Goal: Task Accomplishment & Management: Complete application form

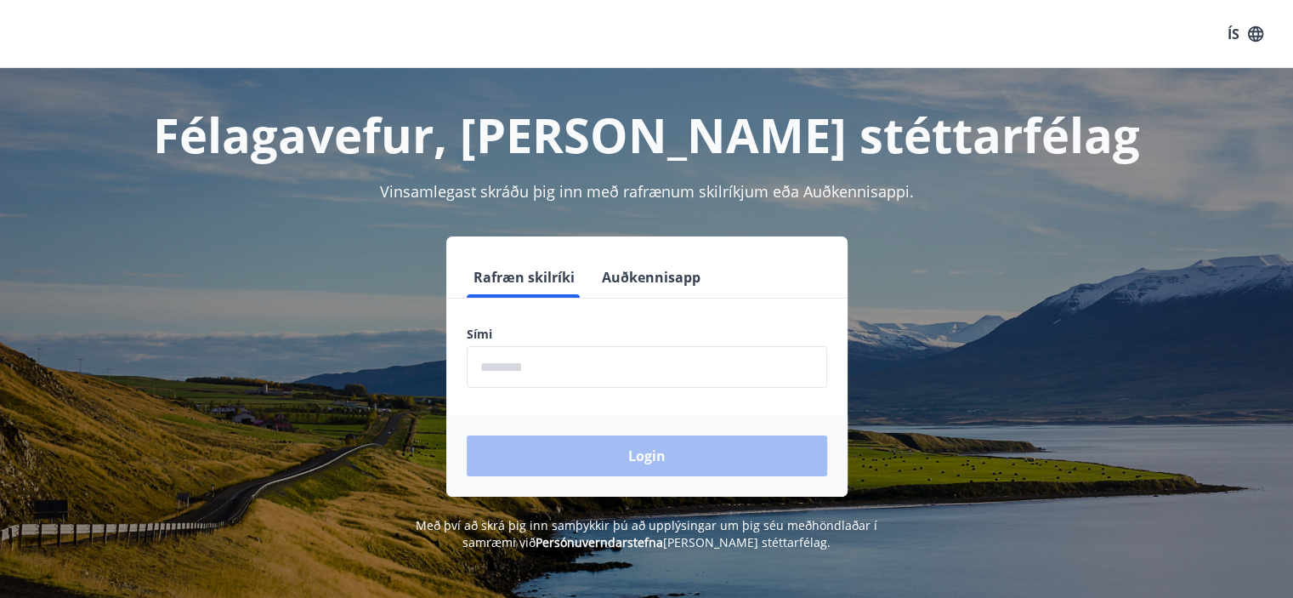
click at [619, 340] on label "Sími" at bounding box center [647, 334] width 360 height 17
click at [554, 360] on input "phone" at bounding box center [647, 367] width 360 height 42
type input "********"
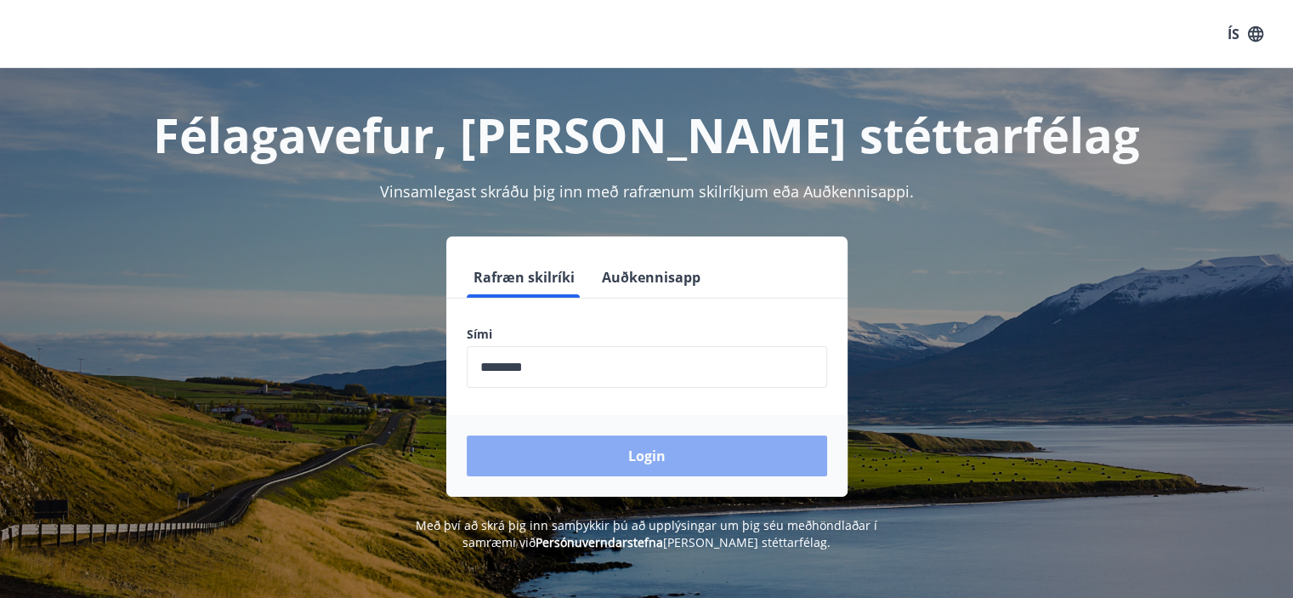
click at [579, 440] on button "Login" at bounding box center [647, 455] width 360 height 41
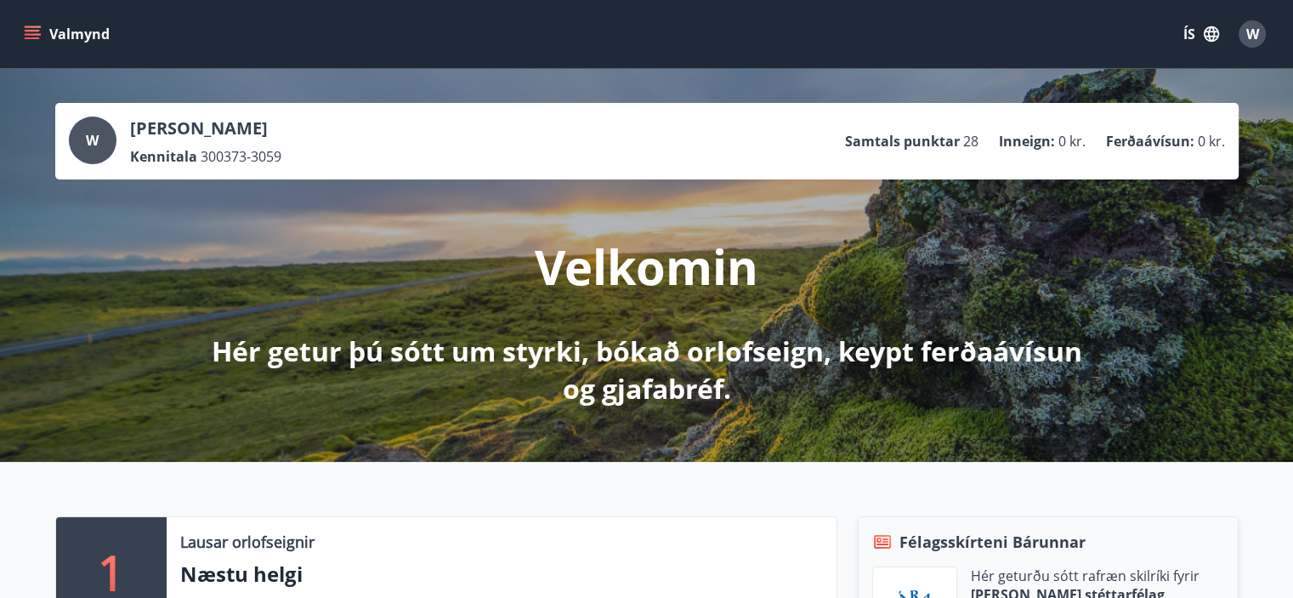
click at [925, 145] on p "Samtals punktar" at bounding box center [902, 141] width 115 height 19
click at [1194, 33] on button "ÍS" at bounding box center [1201, 34] width 54 height 31
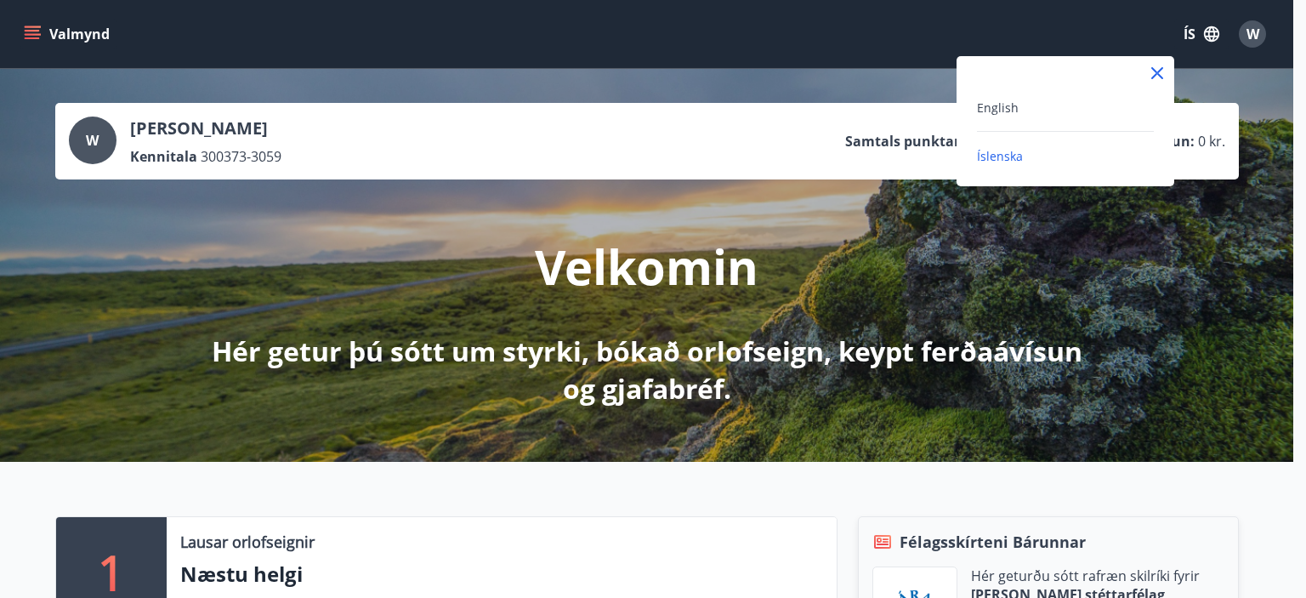
click at [1252, 30] on div at bounding box center [653, 299] width 1306 height 598
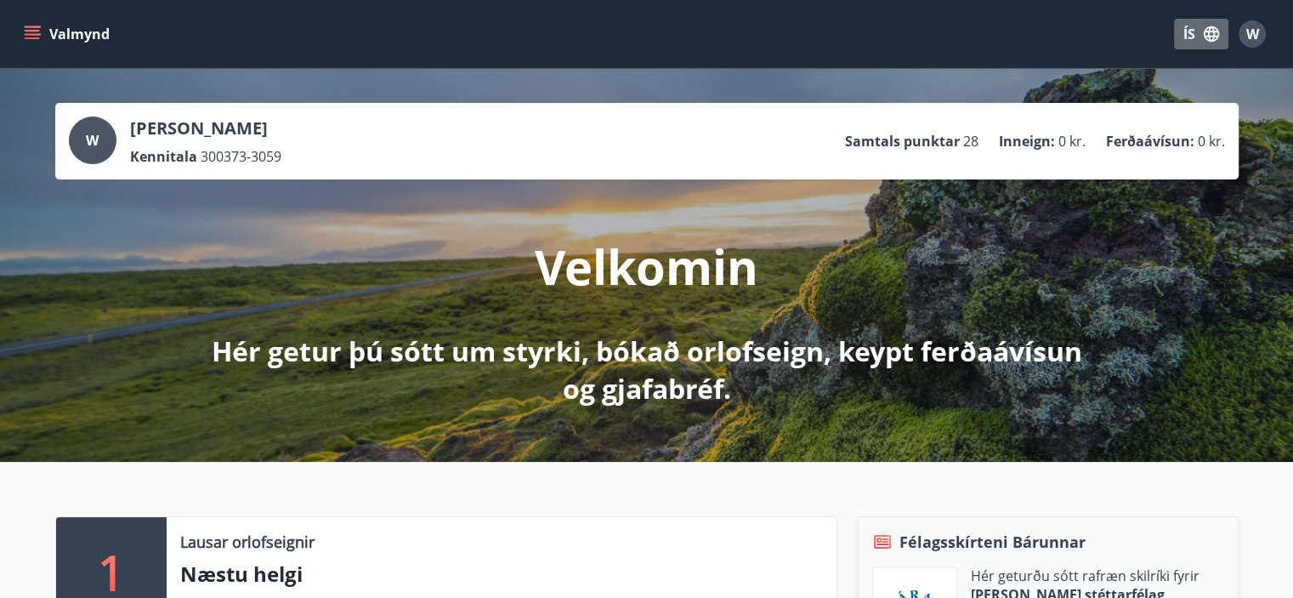
click at [1186, 35] on button "ÍS" at bounding box center [1201, 34] width 54 height 31
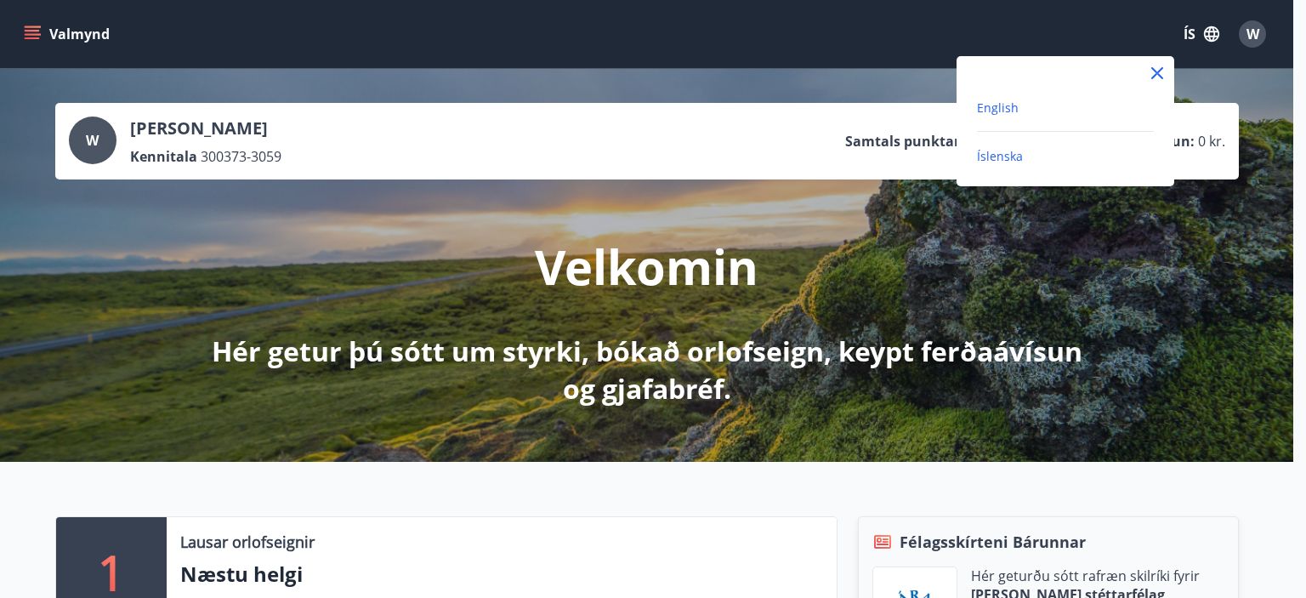
click at [1004, 108] on span "English" at bounding box center [998, 107] width 42 height 16
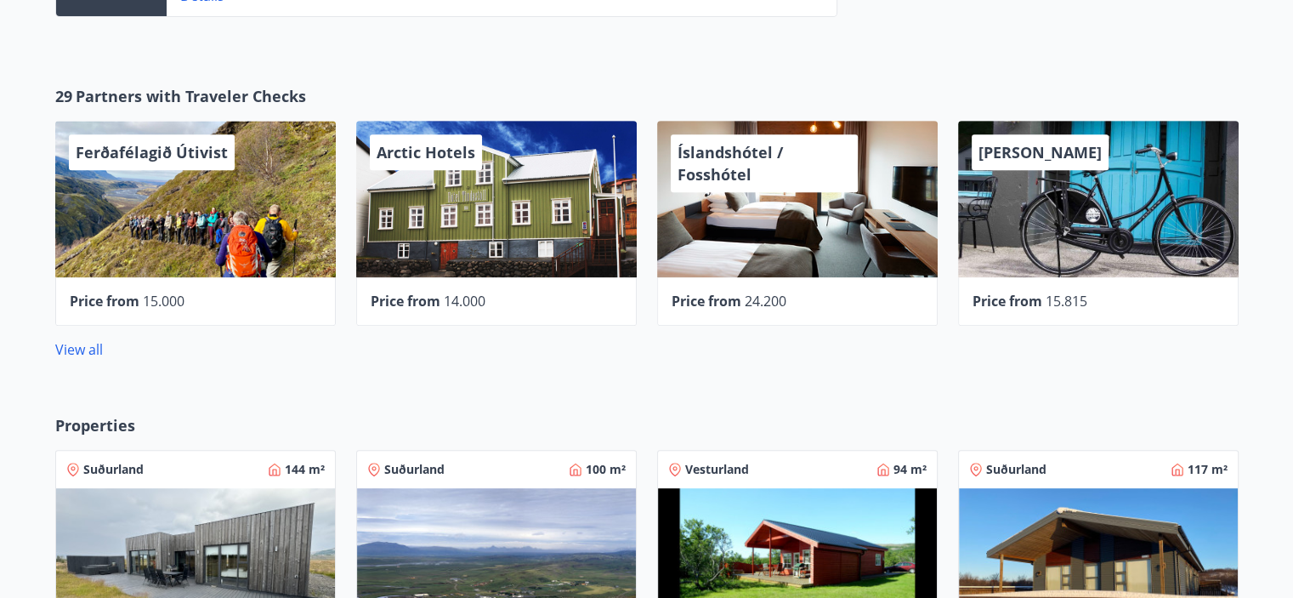
scroll to position [782, 0]
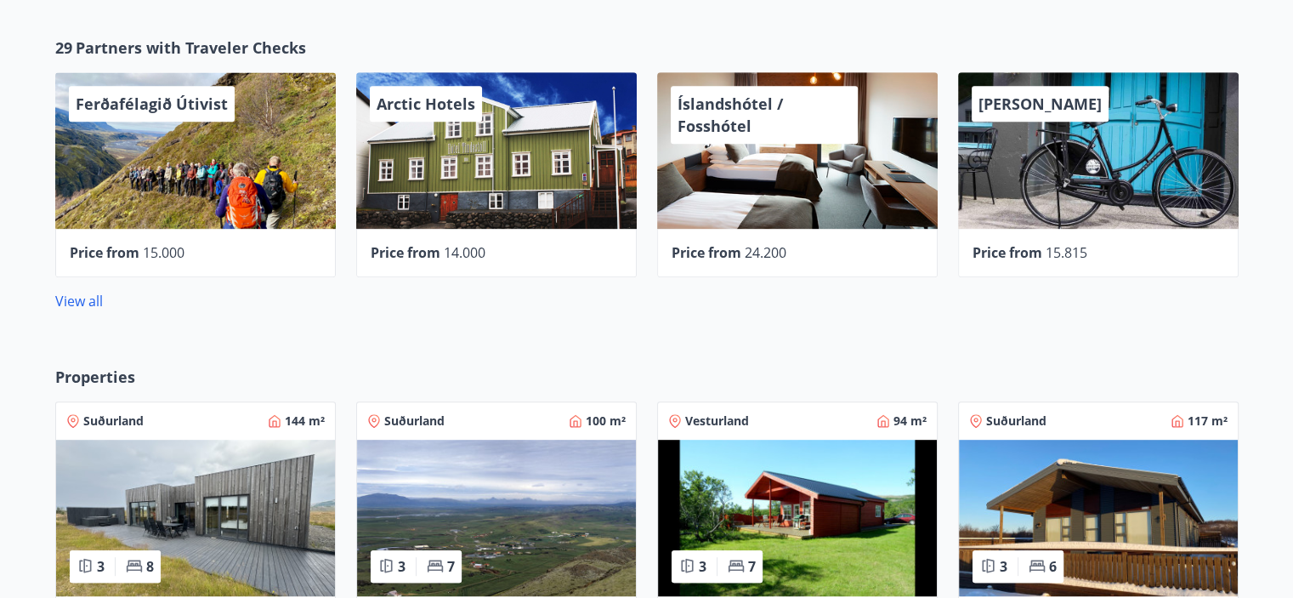
click at [840, 508] on img at bounding box center [797, 518] width 279 height 156
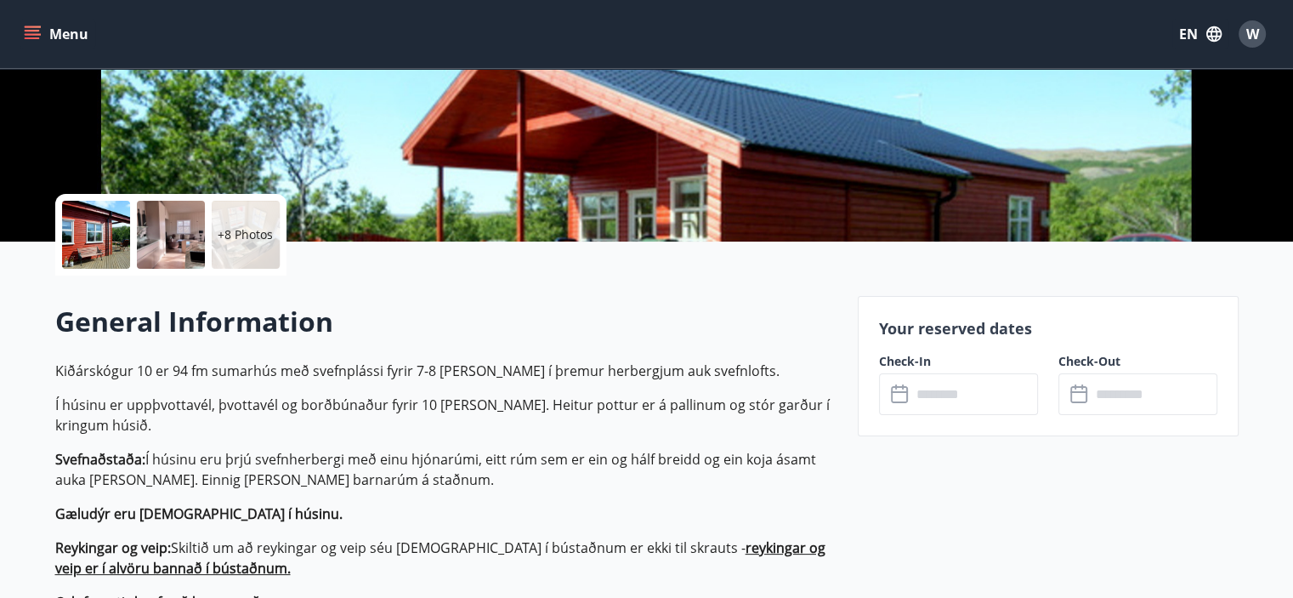
scroll to position [272, 0]
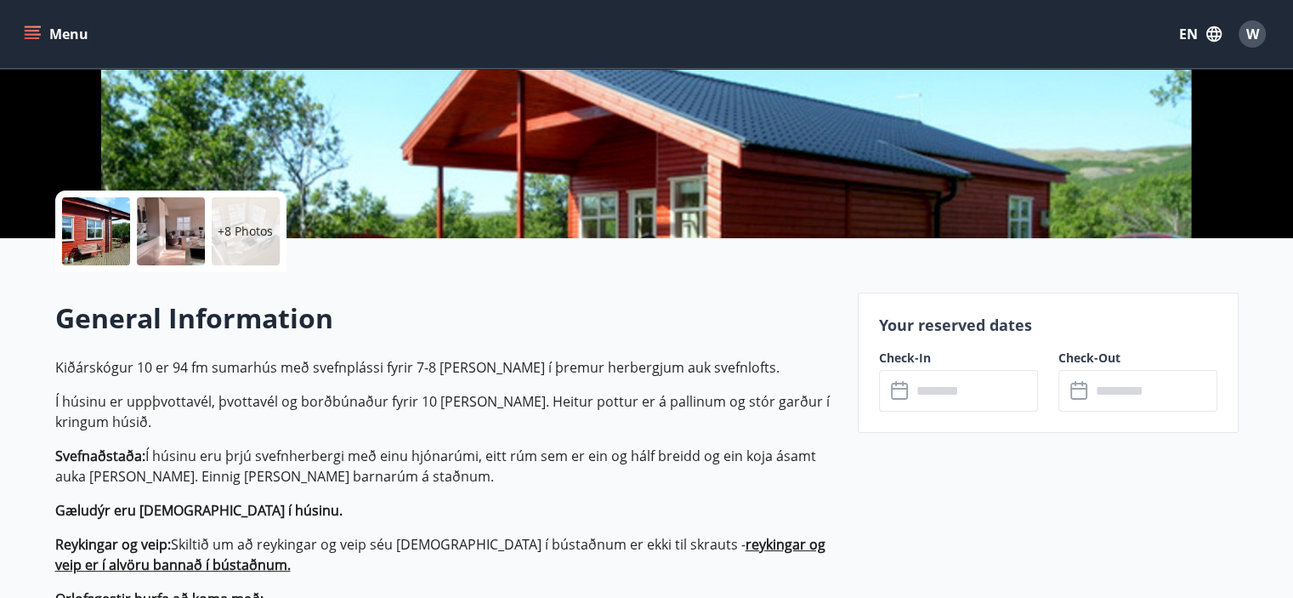
click at [115, 238] on div at bounding box center [96, 231] width 68 height 68
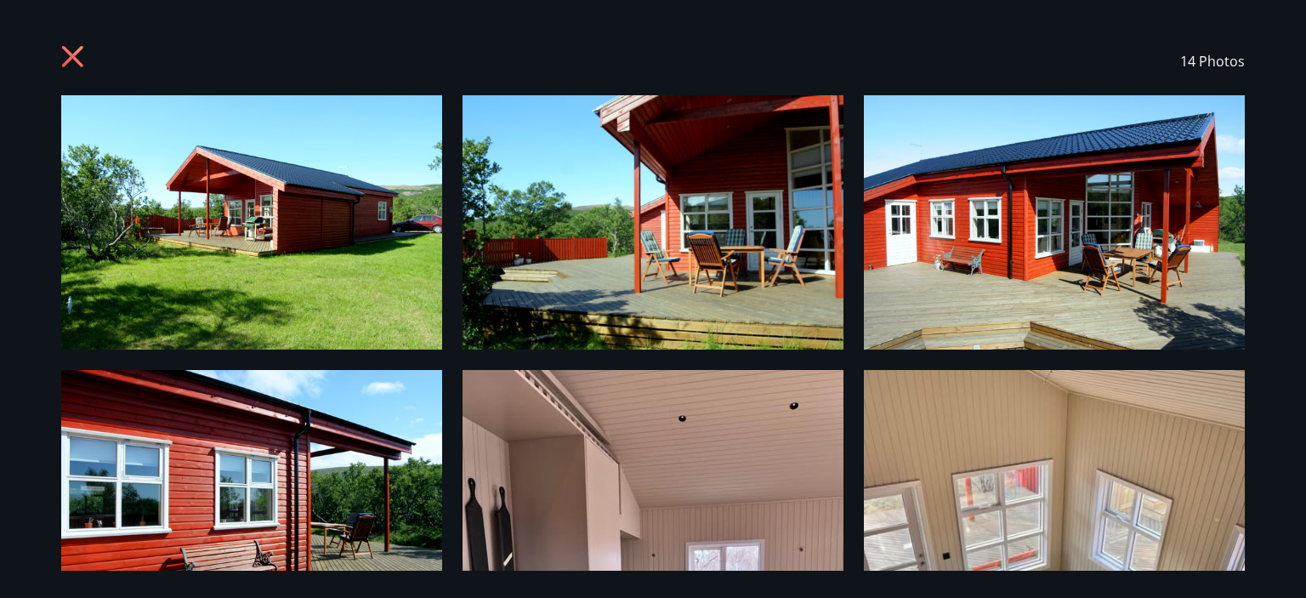
click at [190, 229] on img at bounding box center [251, 222] width 381 height 254
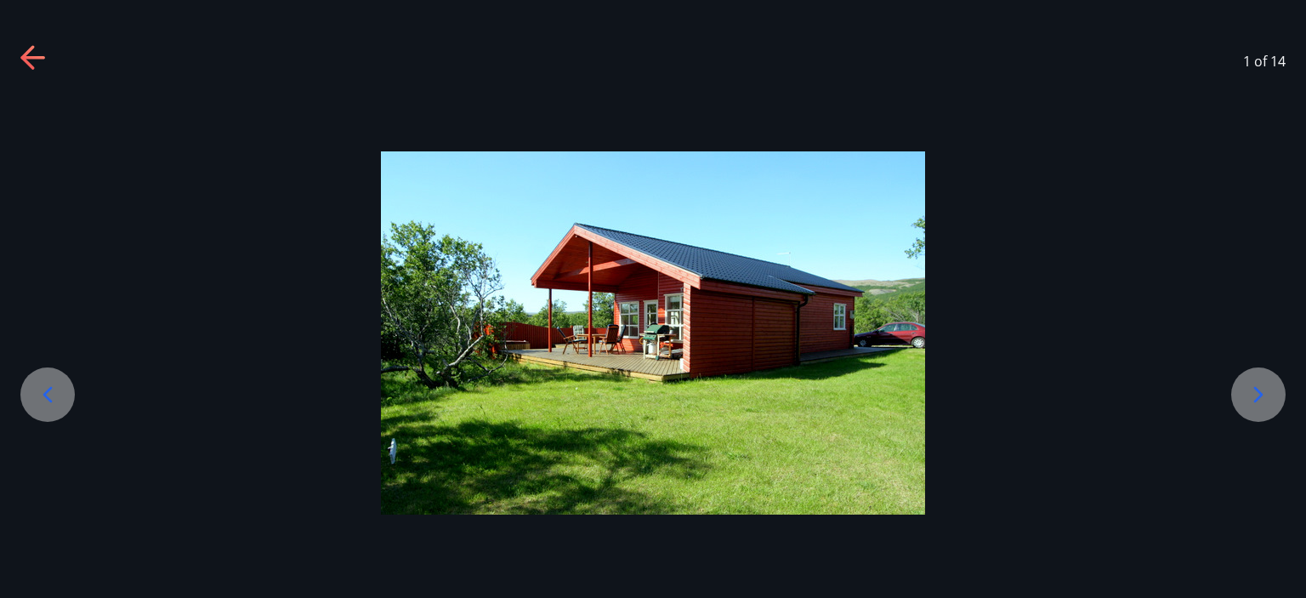
click at [1263, 415] on div at bounding box center [1258, 394] width 54 height 54
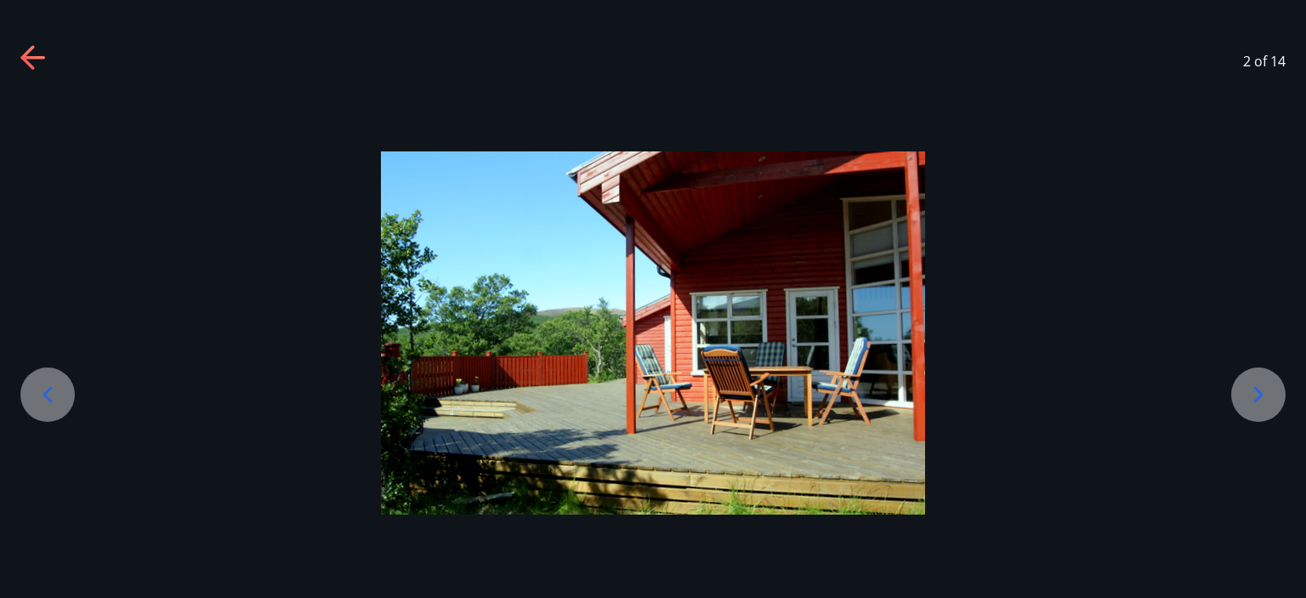
click at [1263, 415] on div at bounding box center [1258, 394] width 54 height 54
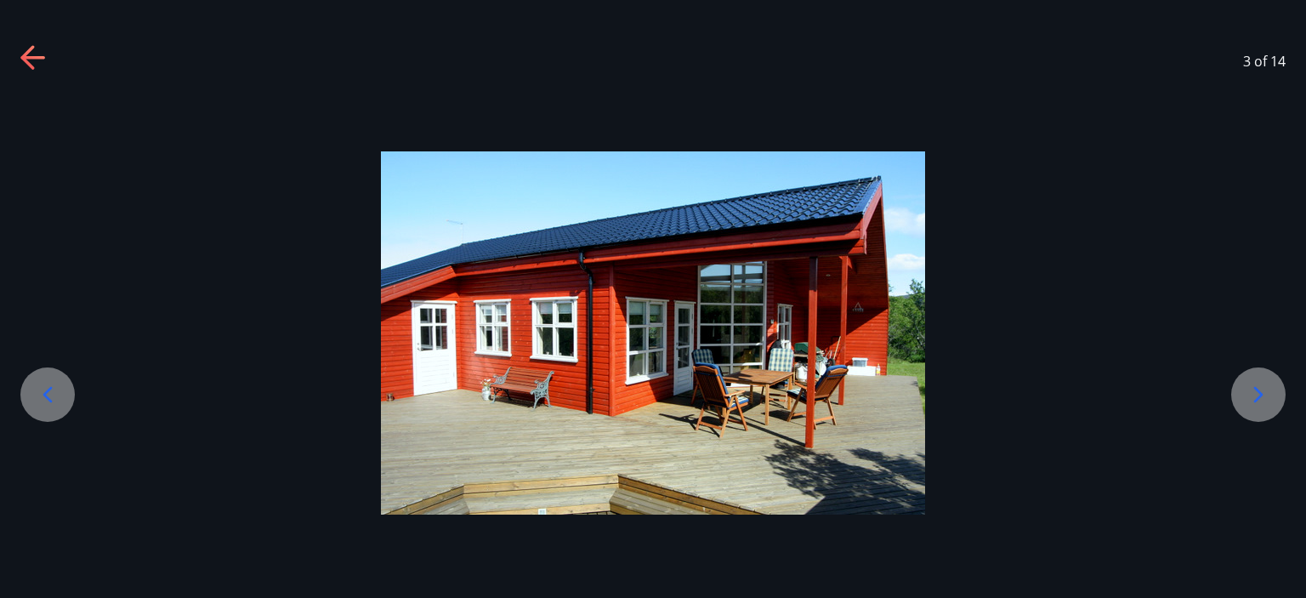
click at [1263, 415] on div at bounding box center [1258, 394] width 54 height 54
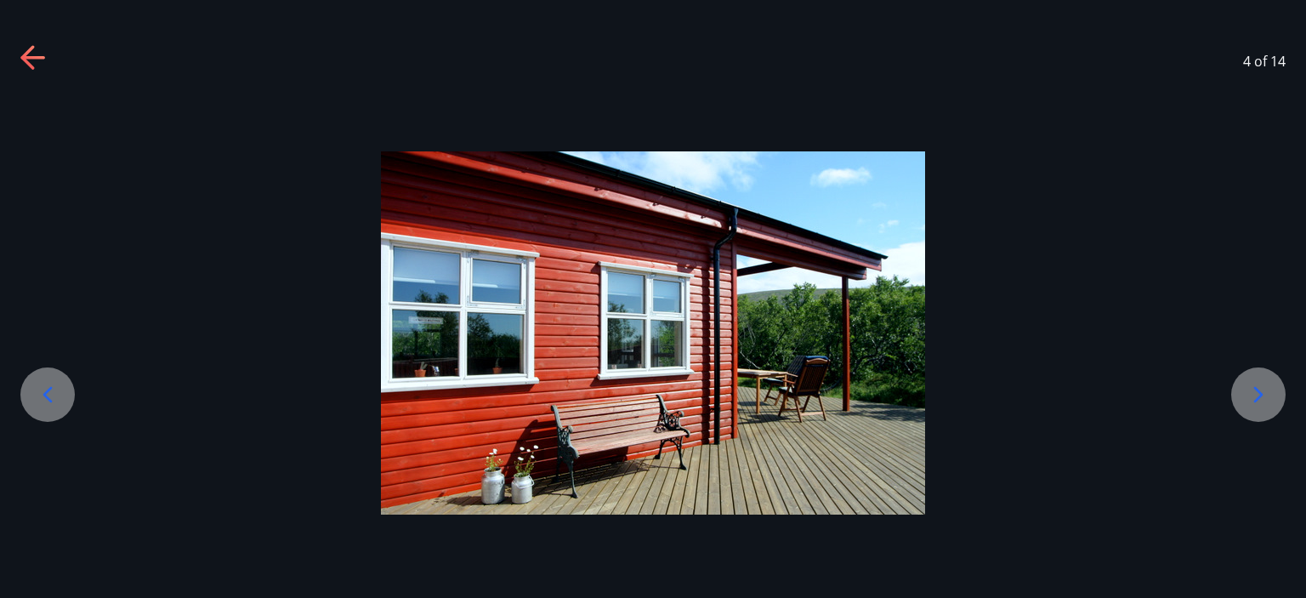
click at [1263, 415] on div at bounding box center [1258, 394] width 54 height 54
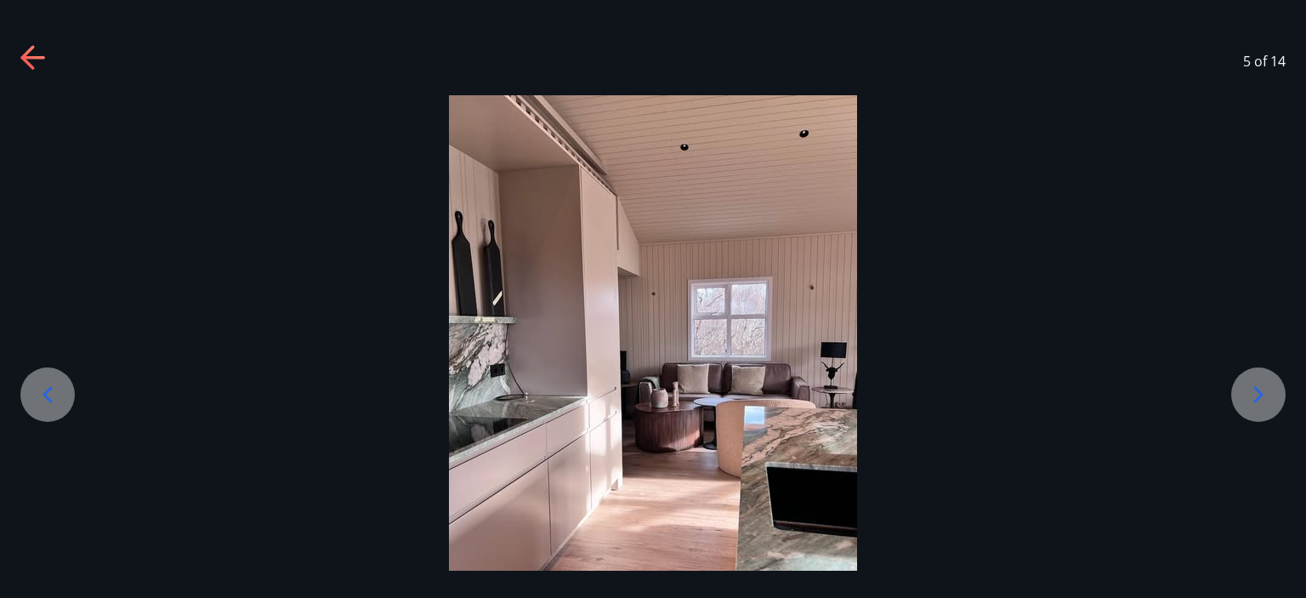
click at [1263, 415] on div at bounding box center [1258, 394] width 54 height 54
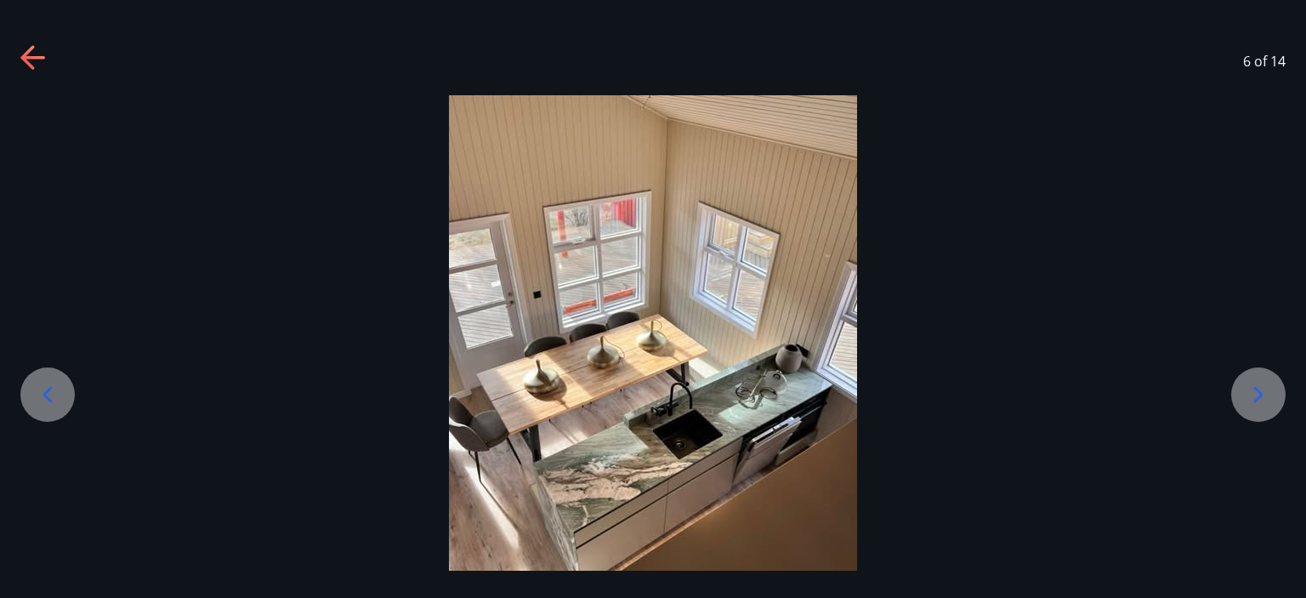
click at [1263, 415] on div at bounding box center [1258, 394] width 54 height 54
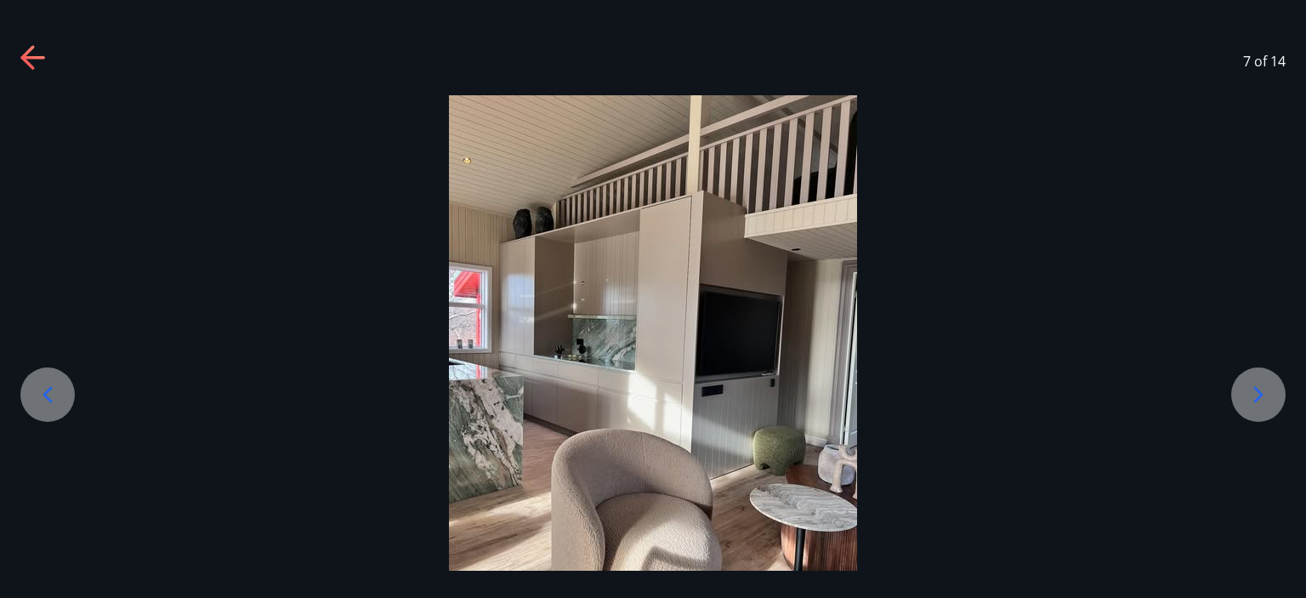
click at [1263, 415] on div at bounding box center [1258, 394] width 54 height 54
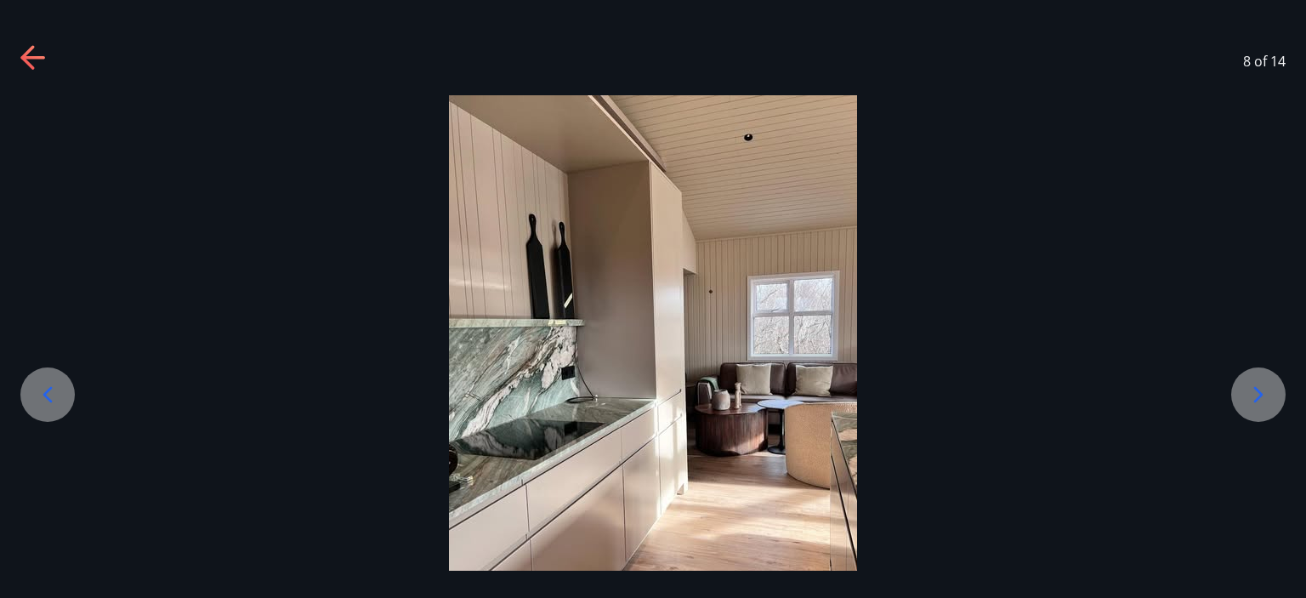
click at [1263, 415] on div at bounding box center [1258, 394] width 54 height 54
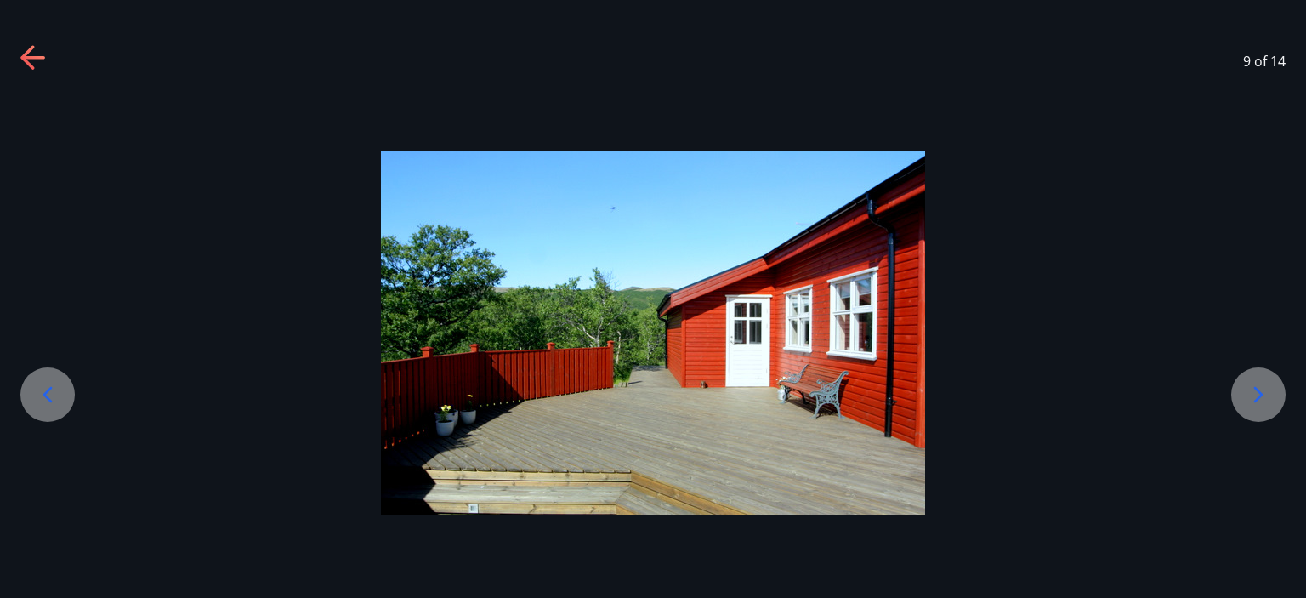
click at [20, 51] on icon at bounding box center [33, 58] width 27 height 27
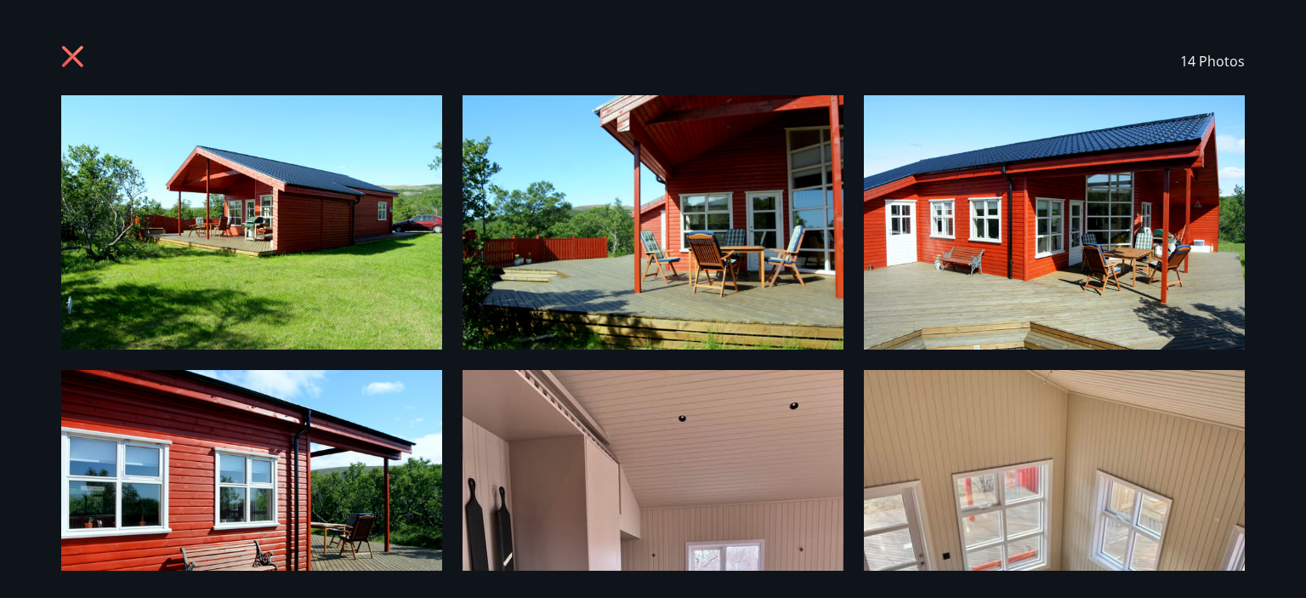
click at [70, 58] on icon at bounding box center [72, 56] width 21 height 21
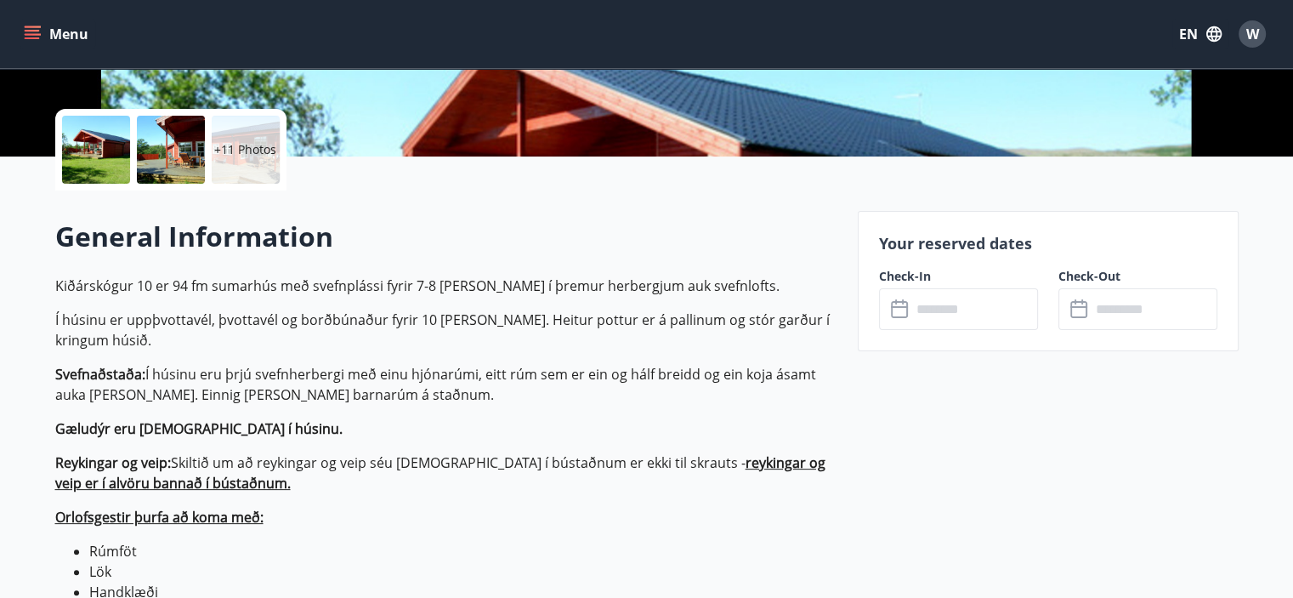
scroll to position [408, 0]
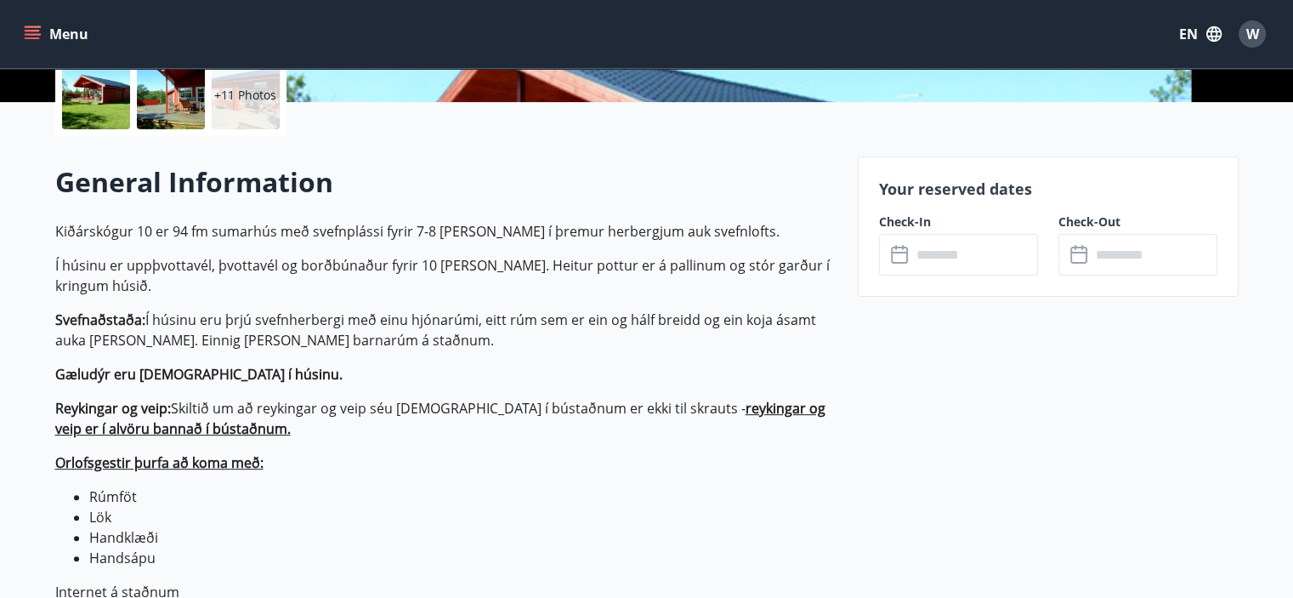
click at [965, 247] on input "text" at bounding box center [974, 255] width 127 height 42
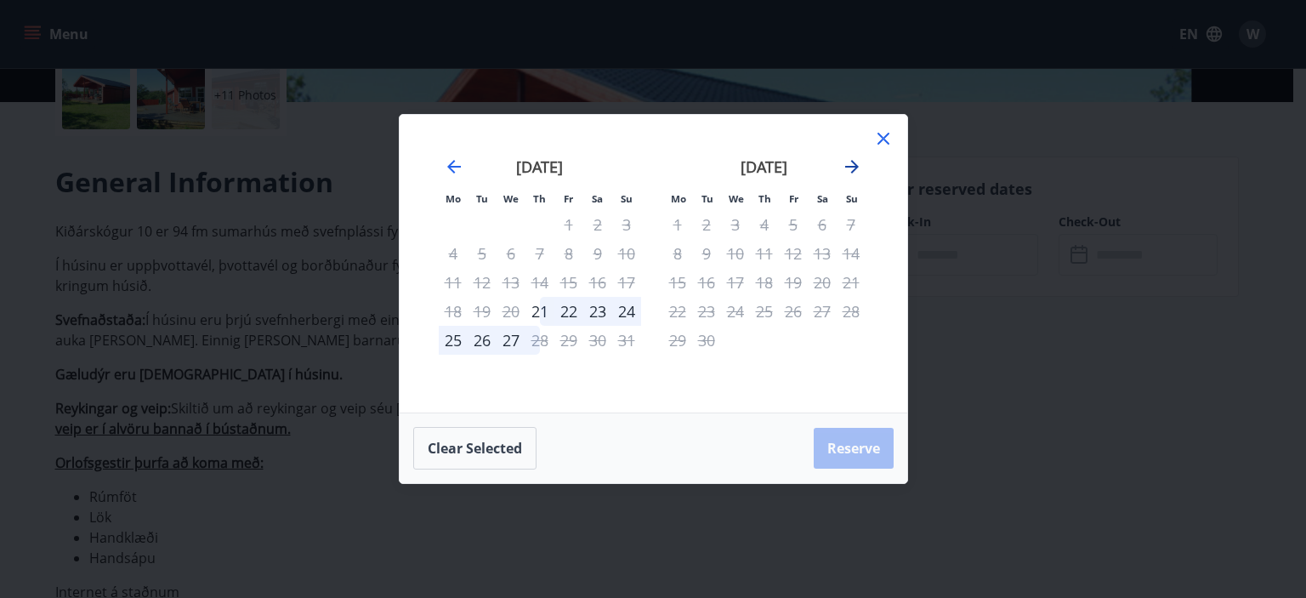
click at [856, 168] on icon "Move forward to switch to the next month." at bounding box center [852, 167] width 14 height 14
click at [461, 167] on icon "Move backward to switch to the previous month." at bounding box center [454, 166] width 20 height 20
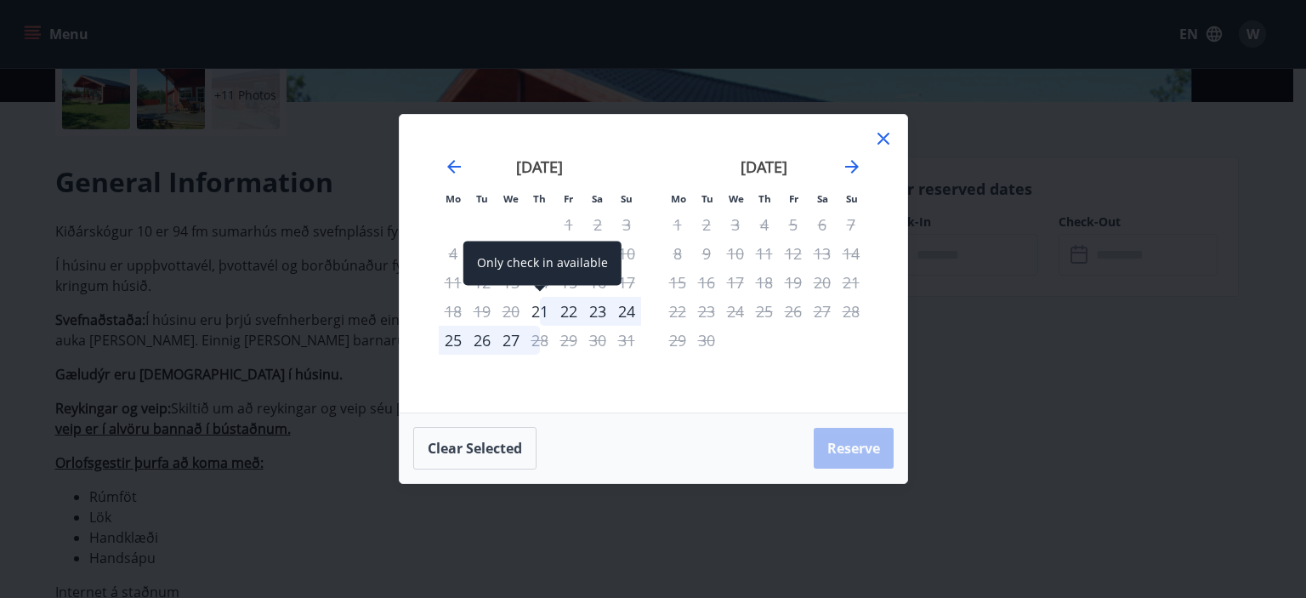
click at [537, 309] on div "21" at bounding box center [539, 311] width 29 height 29
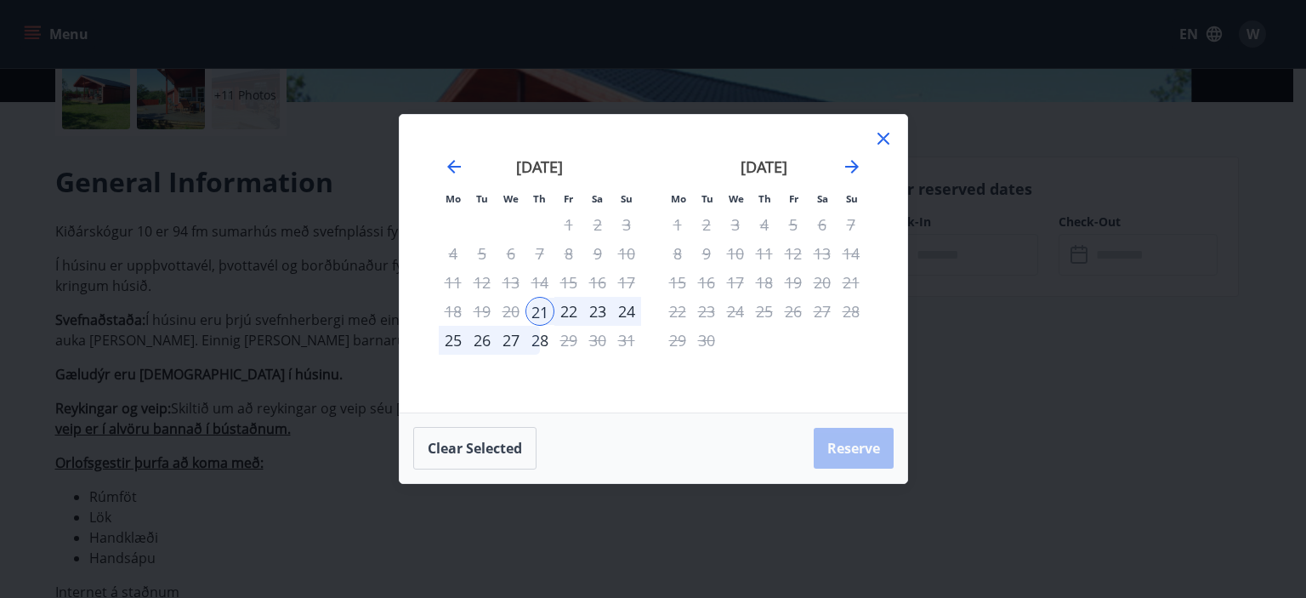
click at [513, 337] on div "27" at bounding box center [510, 340] width 29 height 29
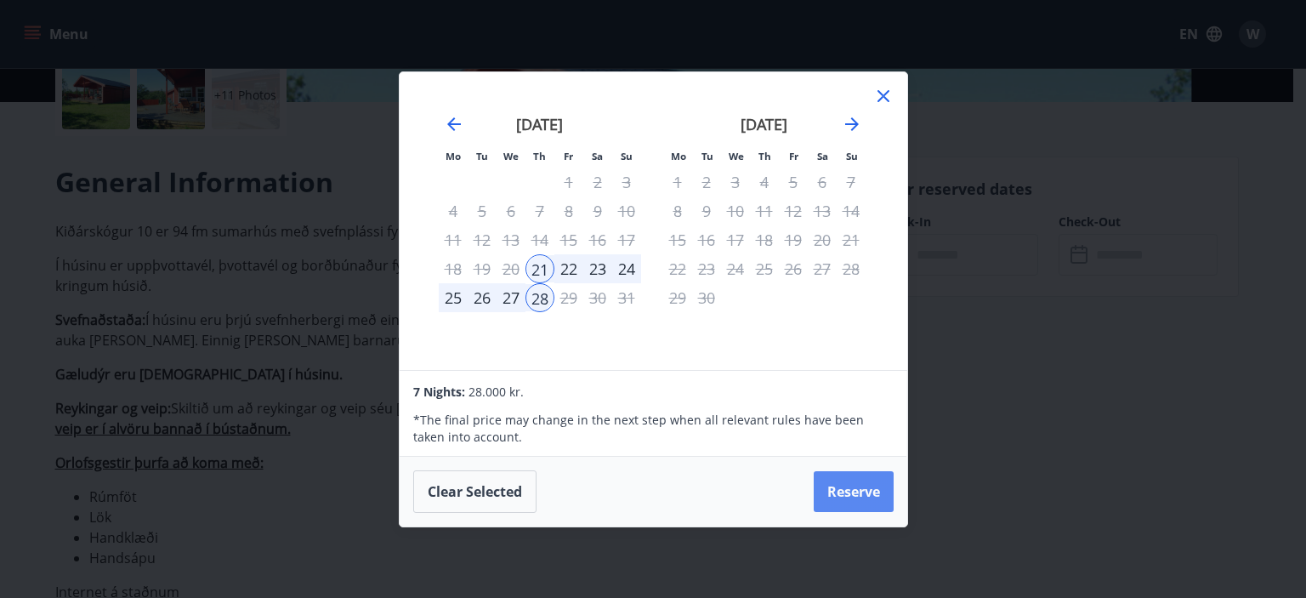
click at [845, 509] on button "Reserve" at bounding box center [854, 491] width 80 height 41
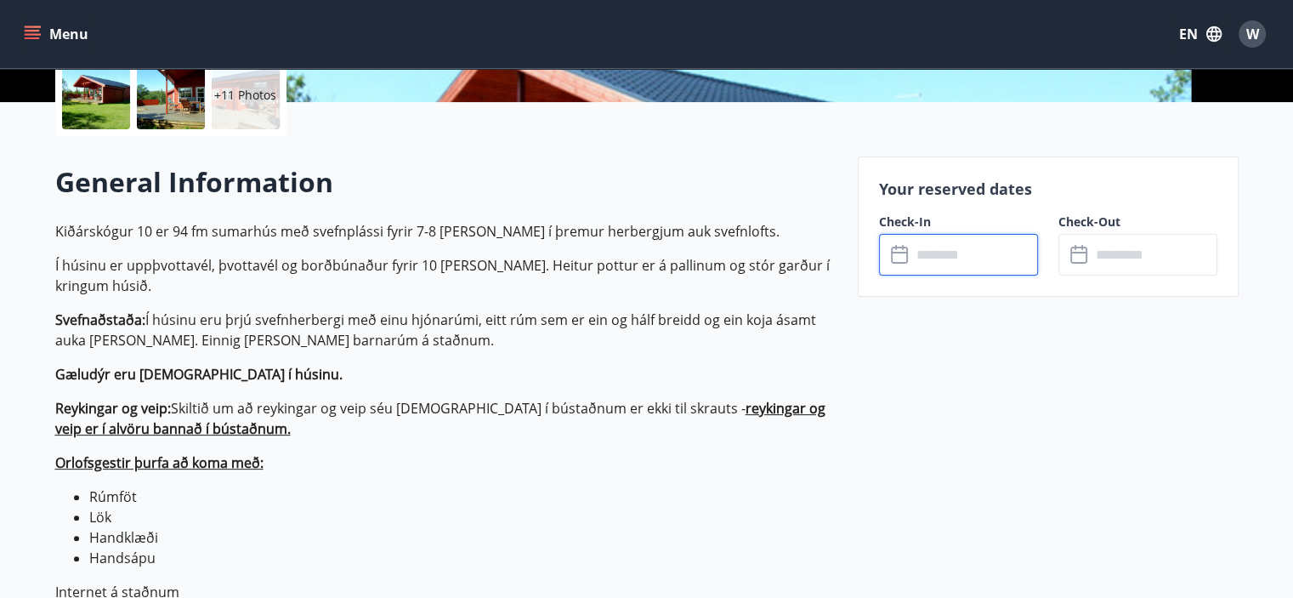
type input "******"
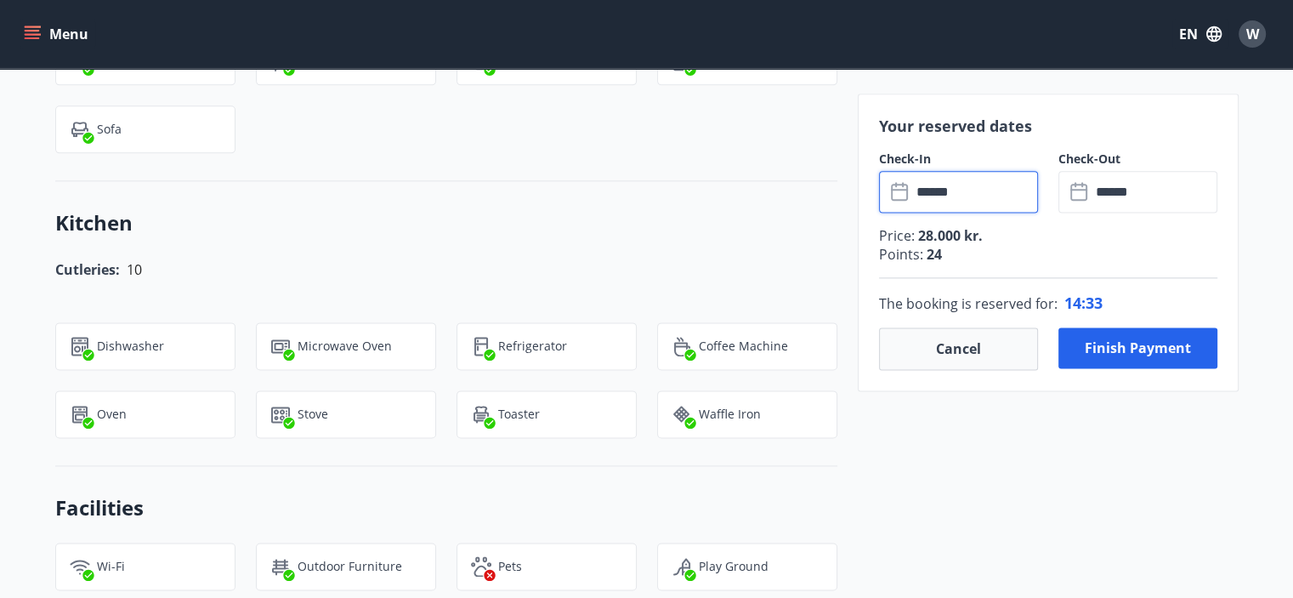
scroll to position [2244, 0]
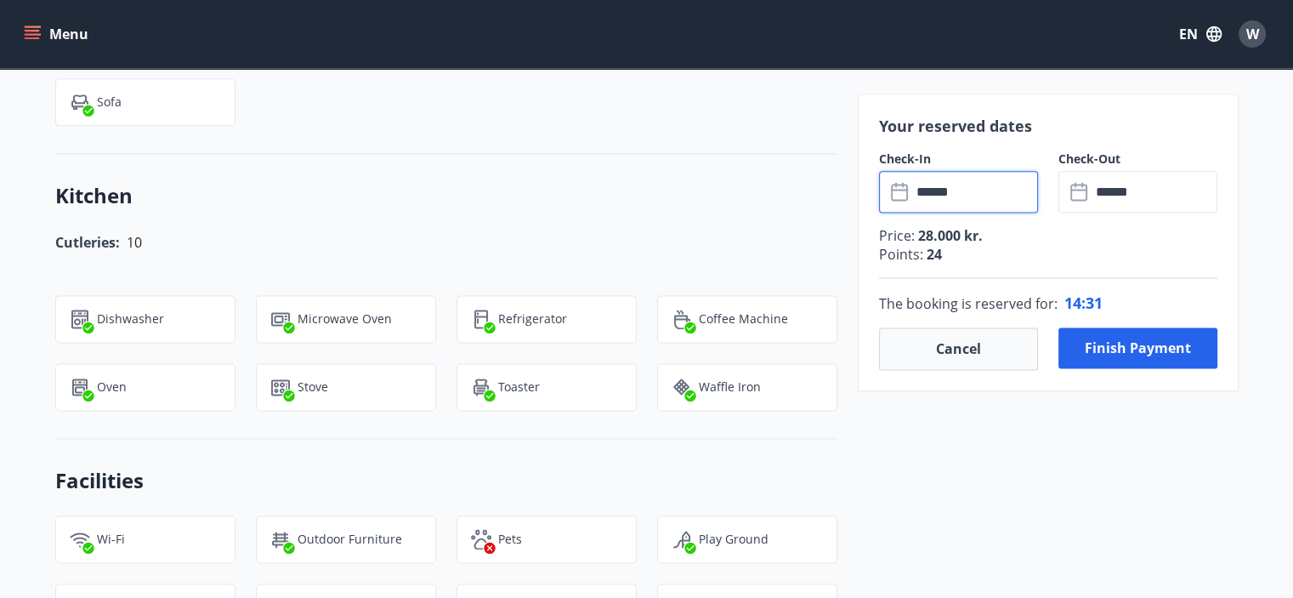
click at [32, 28] on icon "menu" at bounding box center [32, 34] width 17 height 17
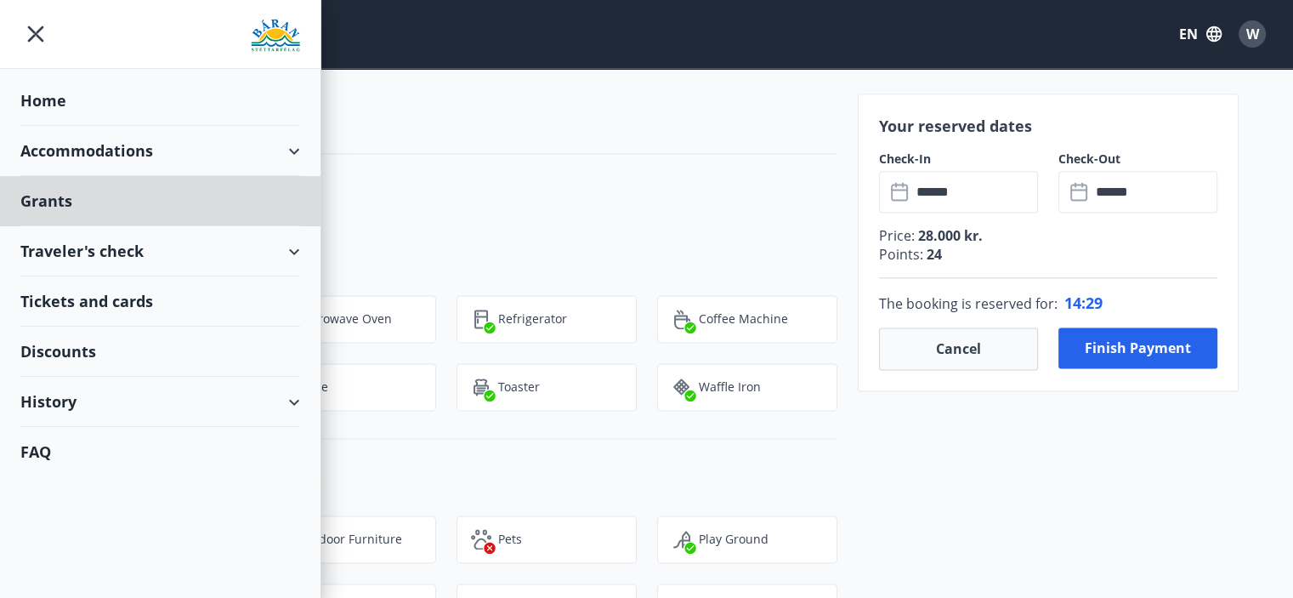
click at [38, 94] on div "Home" at bounding box center [160, 101] width 280 height 50
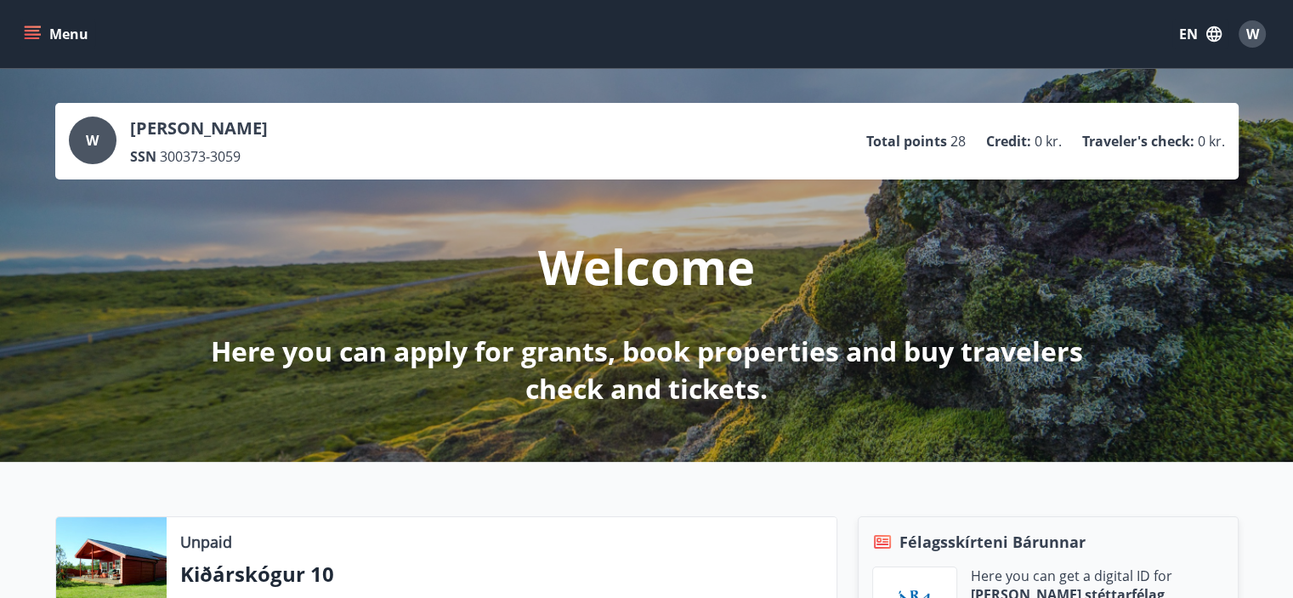
click at [33, 33] on icon "menu" at bounding box center [32, 34] width 17 height 17
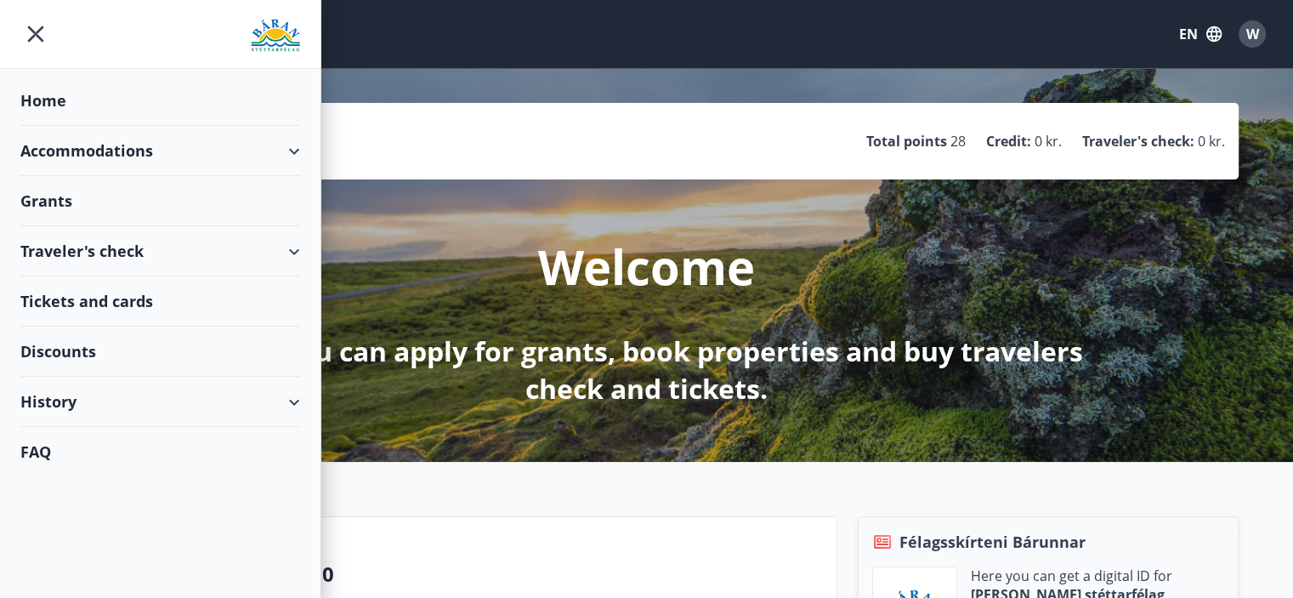
click at [268, 40] on img at bounding box center [275, 36] width 49 height 34
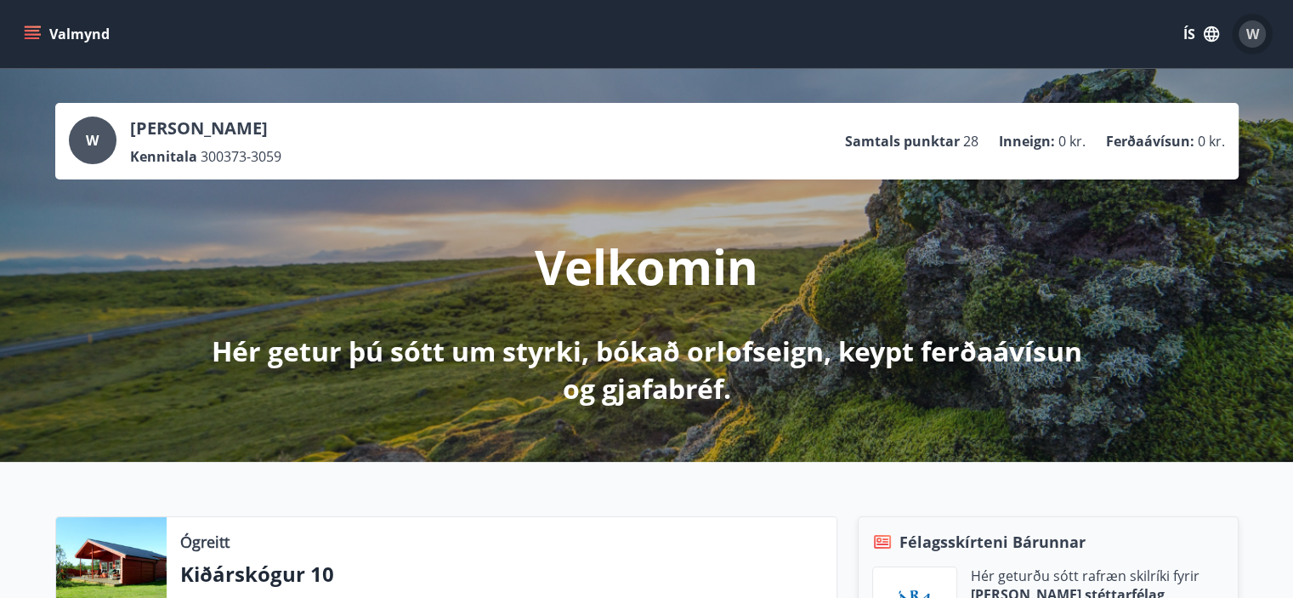
click at [1252, 30] on span "W" at bounding box center [1252, 34] width 13 height 19
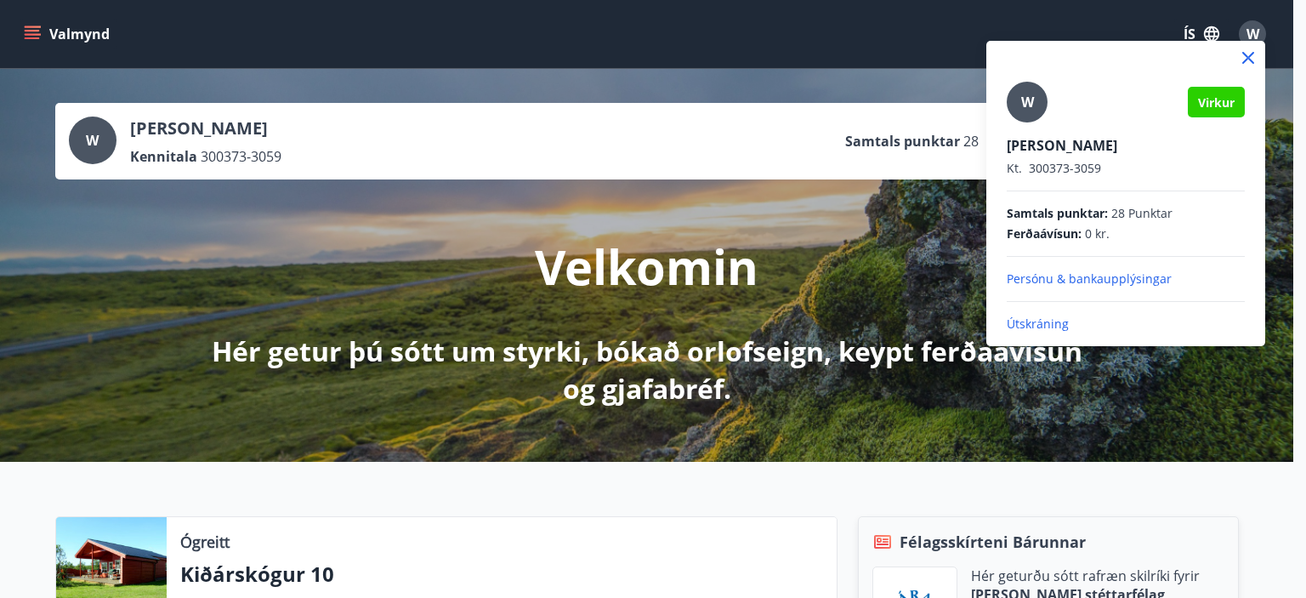
click at [34, 33] on div at bounding box center [653, 299] width 1306 height 598
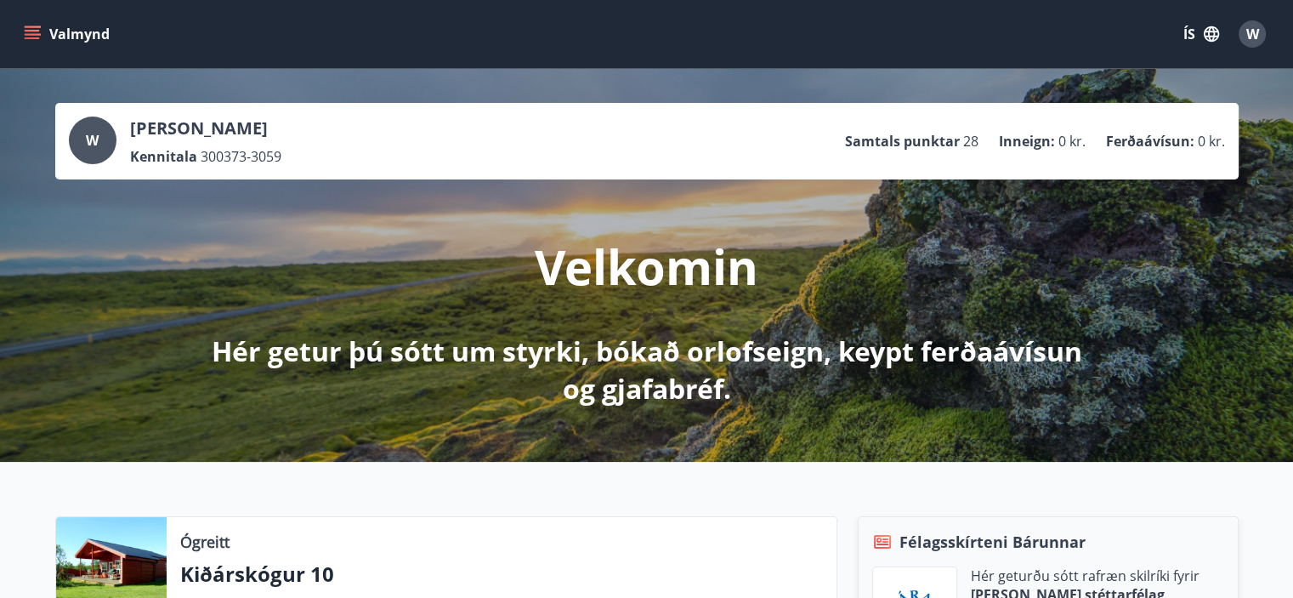
click at [34, 33] on icon "menu" at bounding box center [34, 34] width 19 height 2
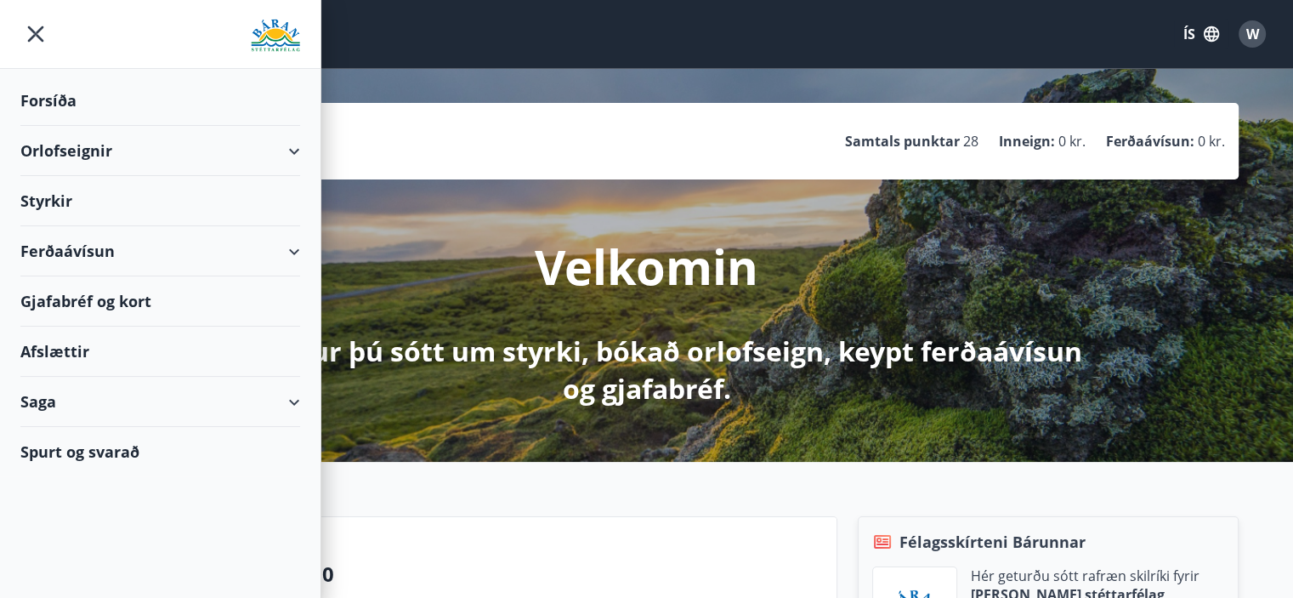
click at [189, 126] on div "Styrkir" at bounding box center [160, 101] width 280 height 50
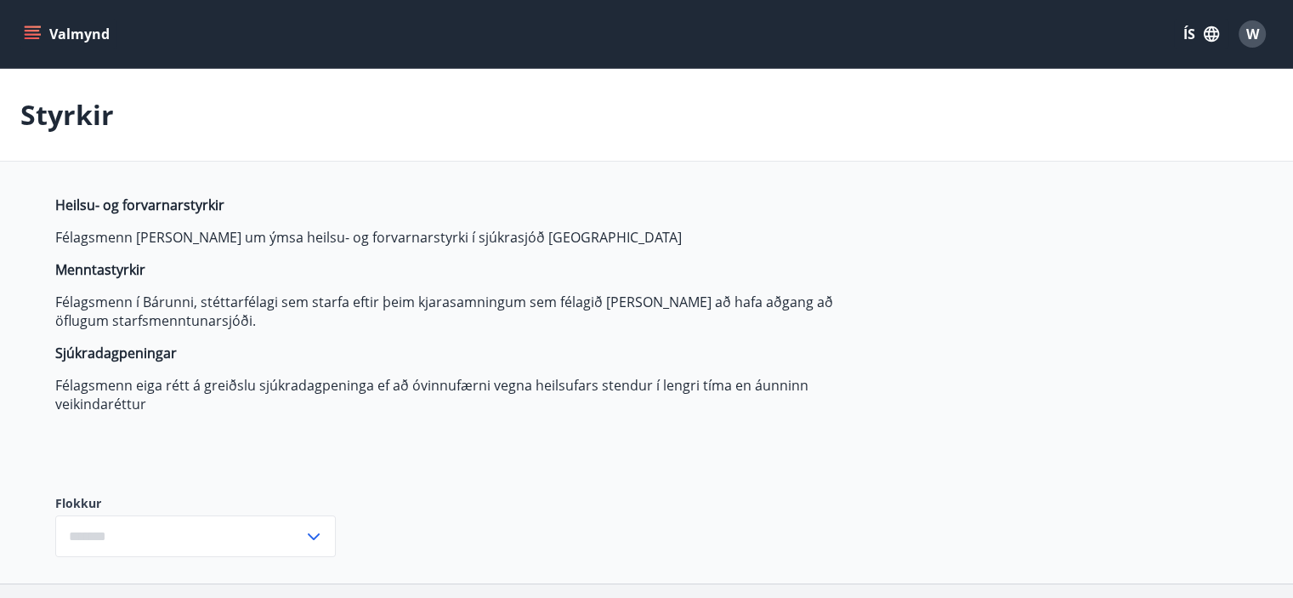
type input "***"
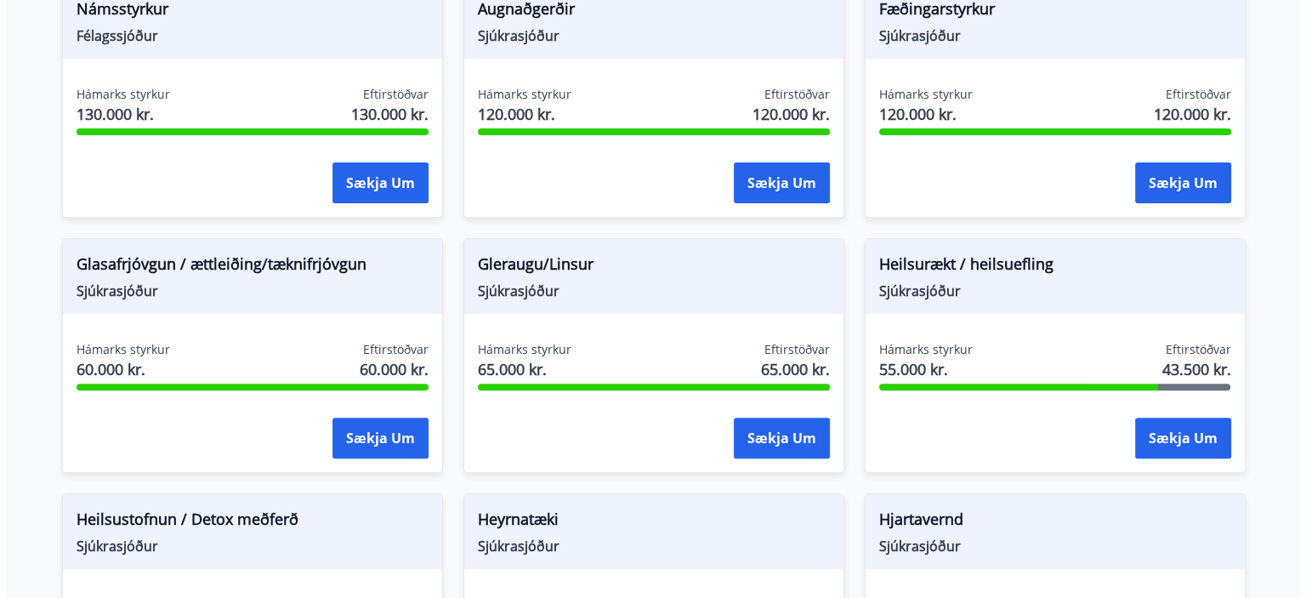
scroll to position [646, 0]
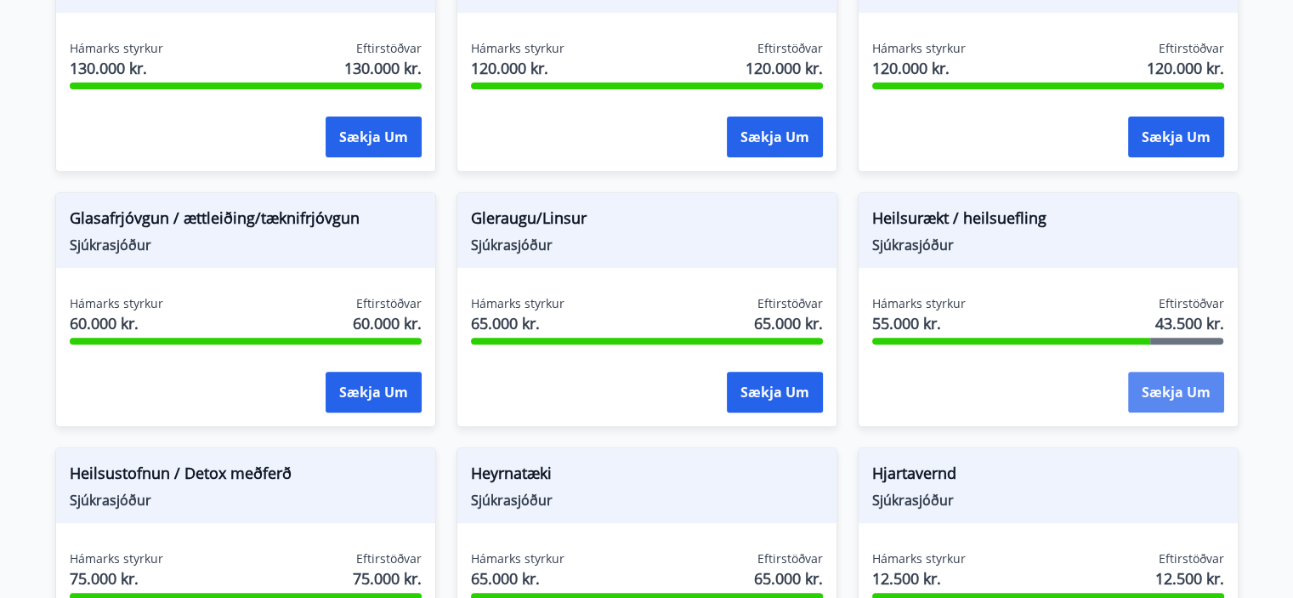
click at [1159, 397] on button "Sækja um" at bounding box center [1176, 392] width 96 height 41
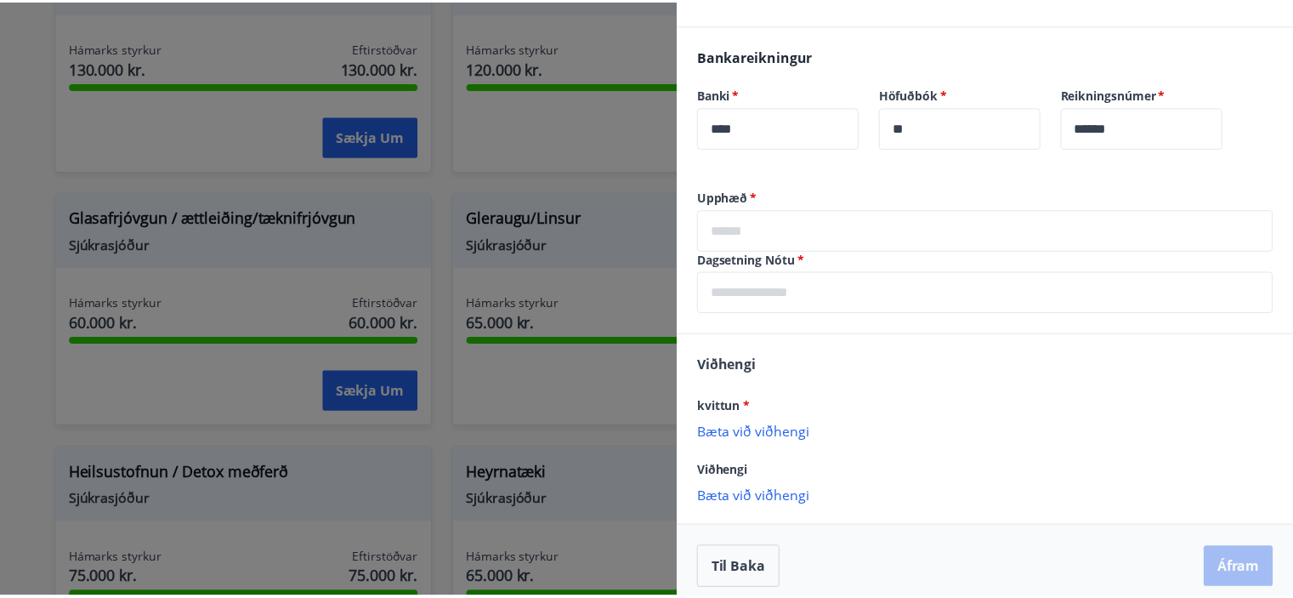
scroll to position [393, 0]
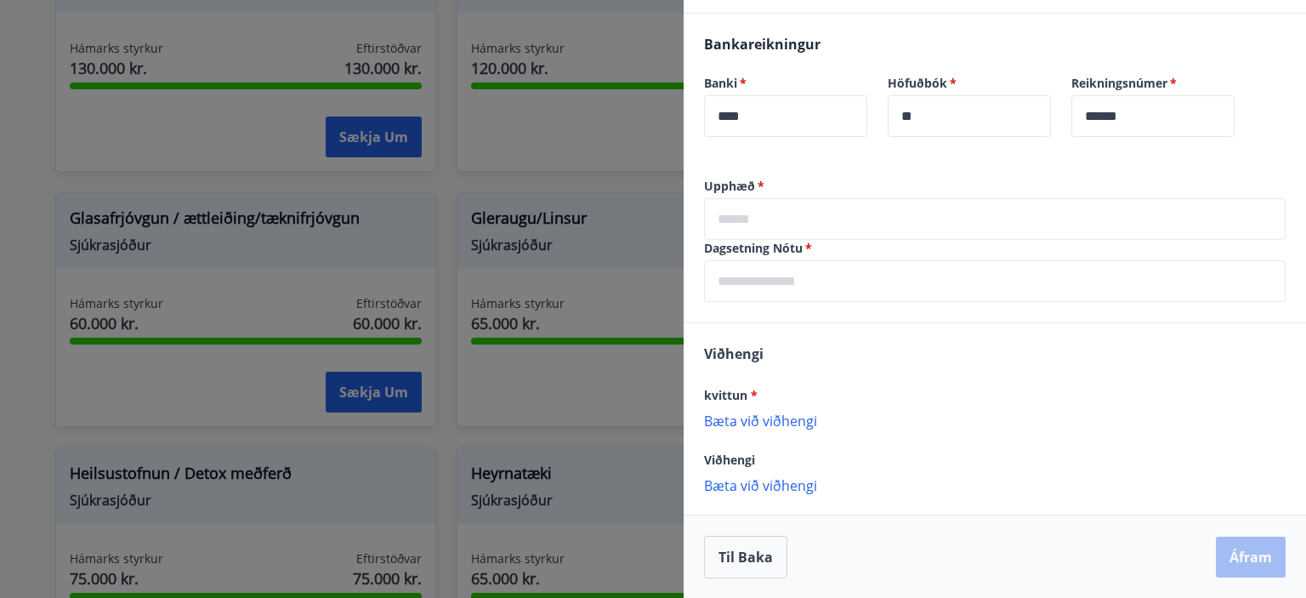
click at [791, 423] on p "Bæta við viðhengi" at bounding box center [994, 419] width 581 height 17
click at [4, 136] on div at bounding box center [653, 299] width 1306 height 598
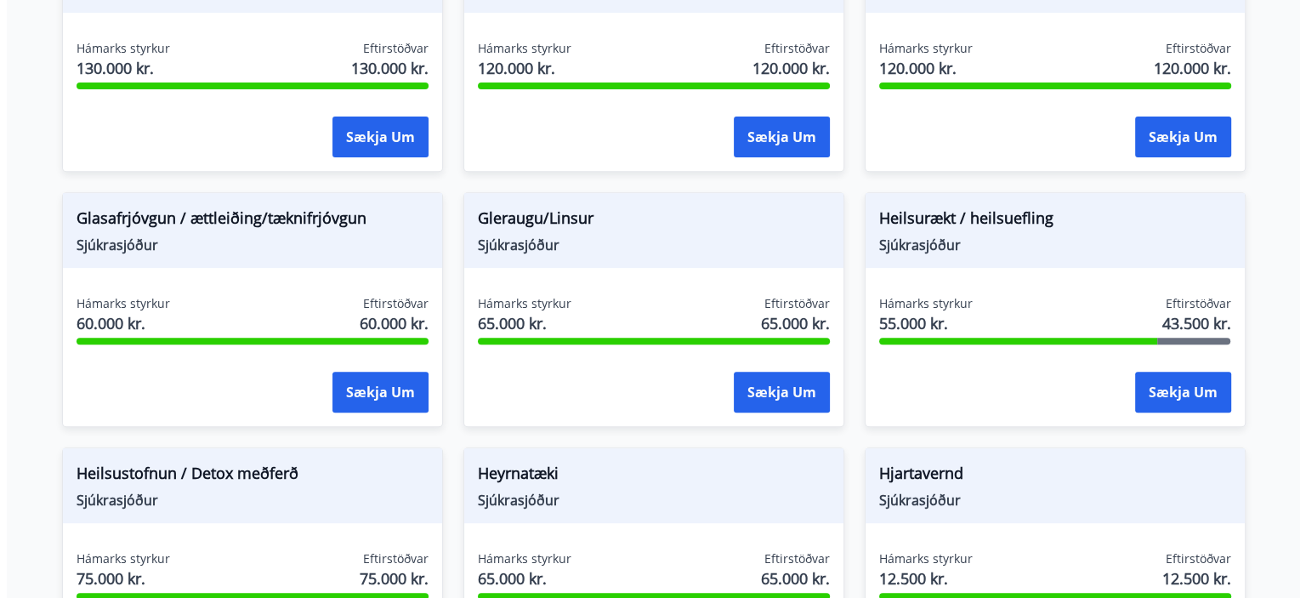
scroll to position [0, 0]
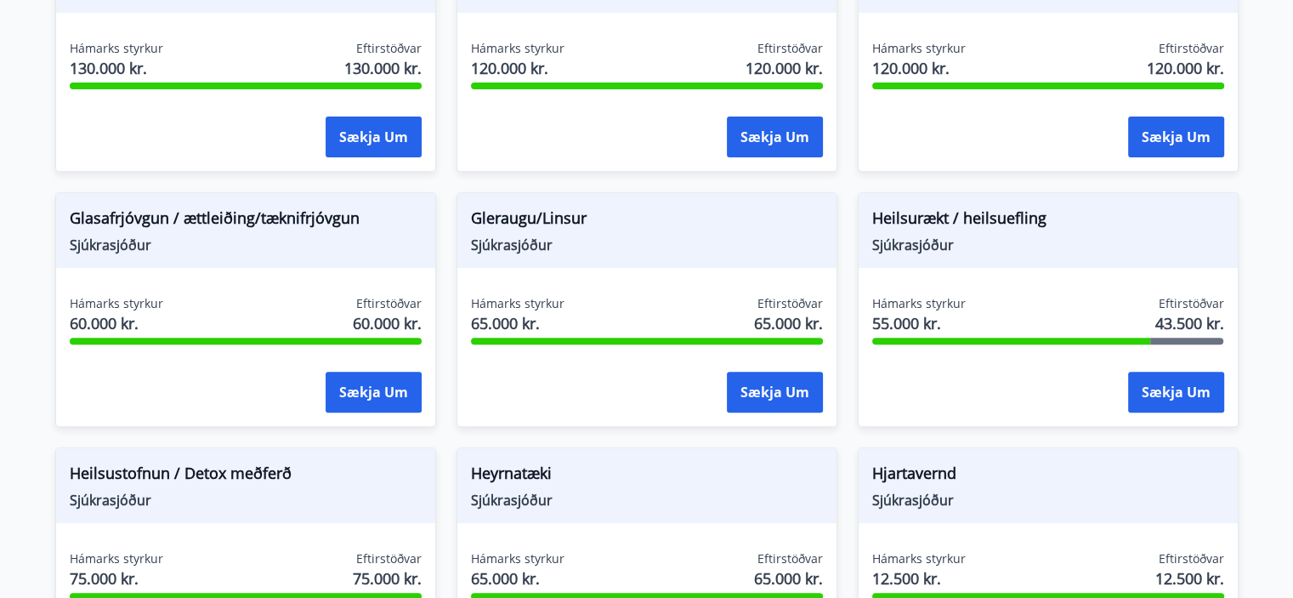
click at [996, 370] on div "Hámarks styrkur 55.000 kr. Eftirstöðvar 43.500 kr. Sækja um" at bounding box center [1048, 357] width 379 height 124
click at [962, 280] on div "Heilsurækt / heilsuefling Sjúkrasjóður Hámarks styrkur 55.000 kr. Eftirstöðvar …" at bounding box center [1048, 309] width 381 height 235
click at [906, 312] on span "55.000 kr." at bounding box center [919, 323] width 94 height 22
click at [1157, 314] on span "43.500 kr." at bounding box center [1189, 323] width 69 height 22
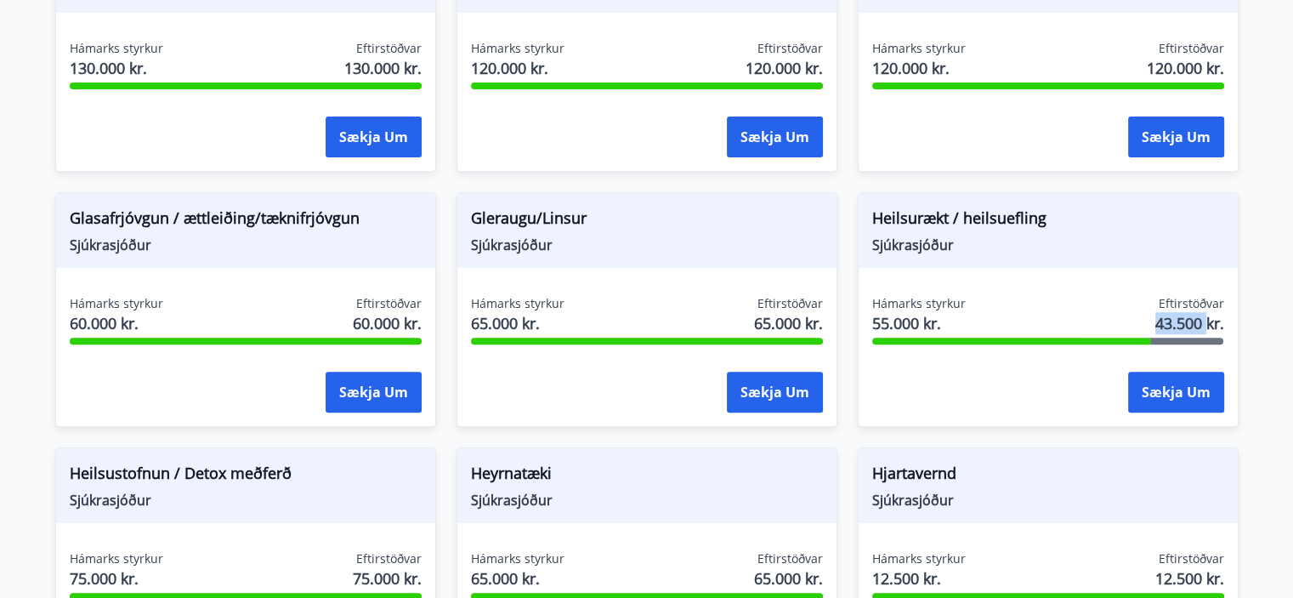
click at [1157, 314] on span "43.500 kr." at bounding box center [1189, 323] width 69 height 22
click at [1150, 393] on button "Sækja um" at bounding box center [1176, 392] width 96 height 41
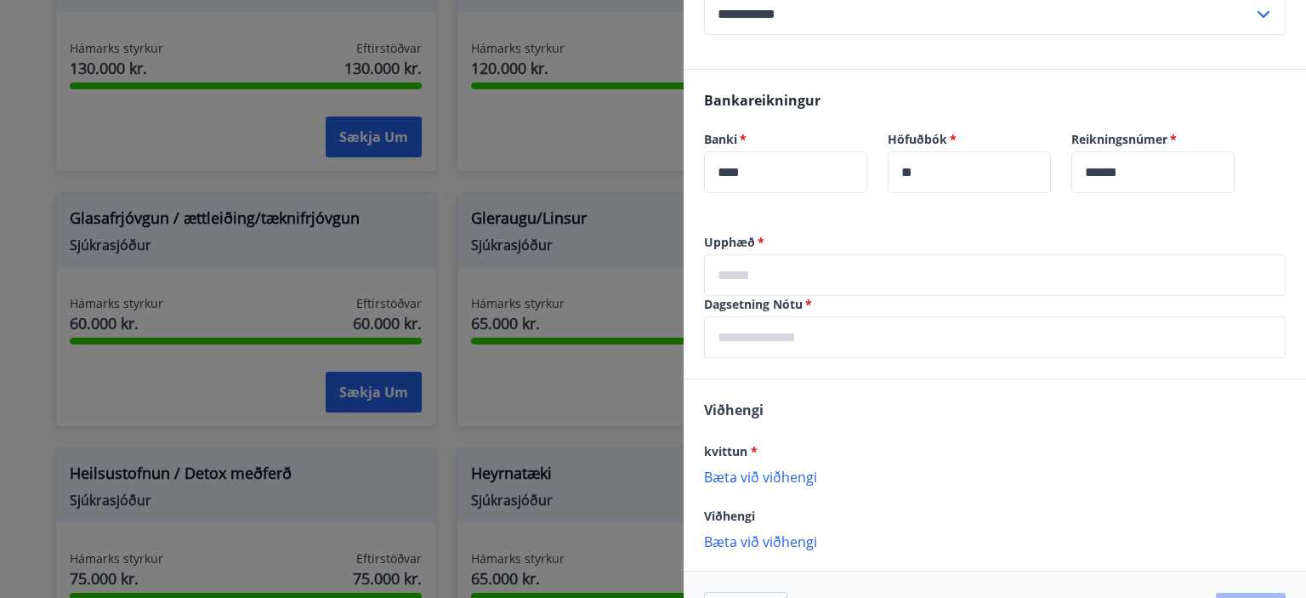
scroll to position [340, 0]
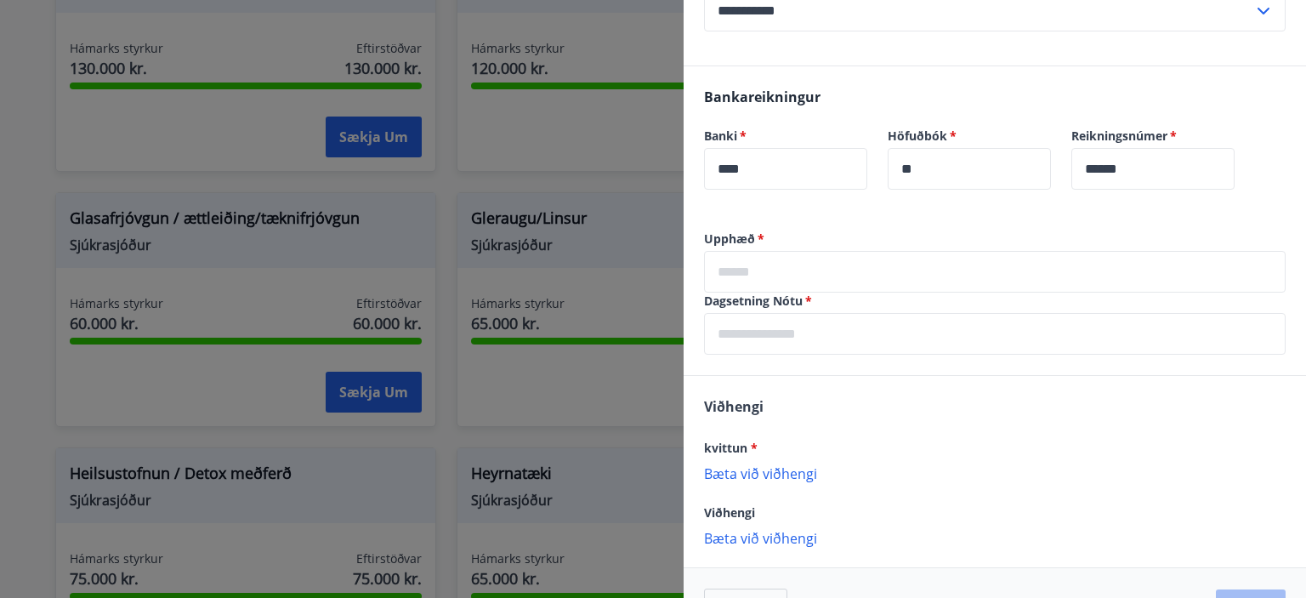
click at [1291, 587] on div "Til baka Áfram" at bounding box center [995, 609] width 622 height 84
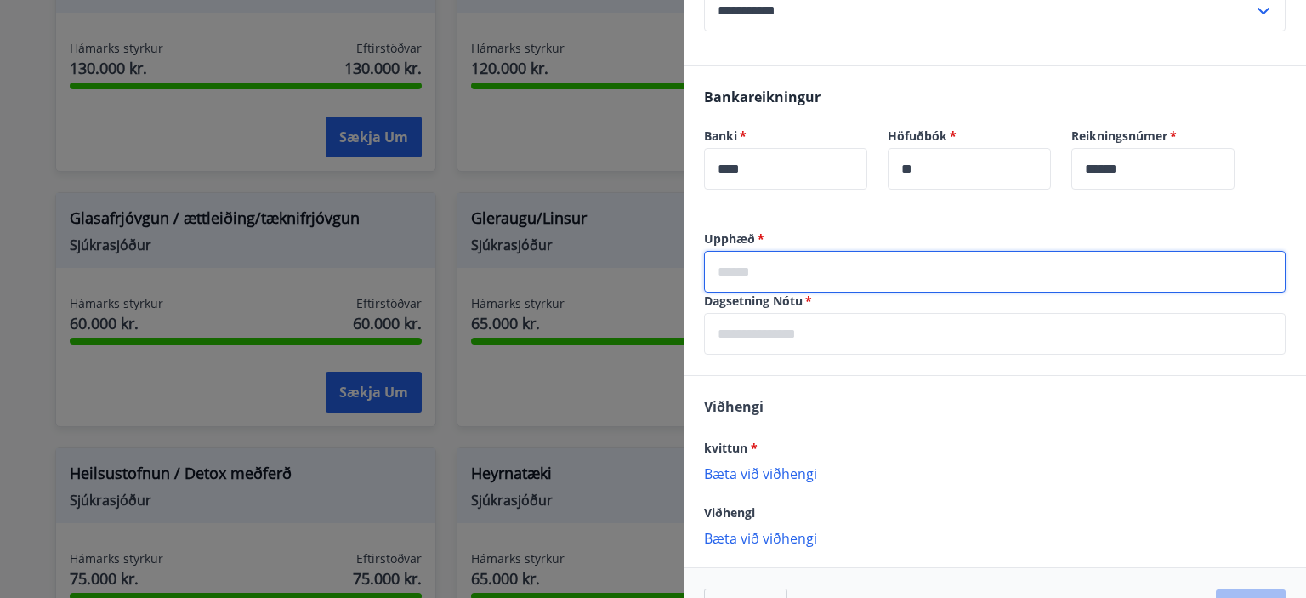
click at [721, 289] on input "text" at bounding box center [994, 272] width 581 height 42
click at [721, 290] on input "text" at bounding box center [994, 272] width 581 height 42
click at [712, 284] on input "text" at bounding box center [994, 272] width 581 height 42
type input "*****"
click at [730, 325] on input "text" at bounding box center [994, 334] width 581 height 42
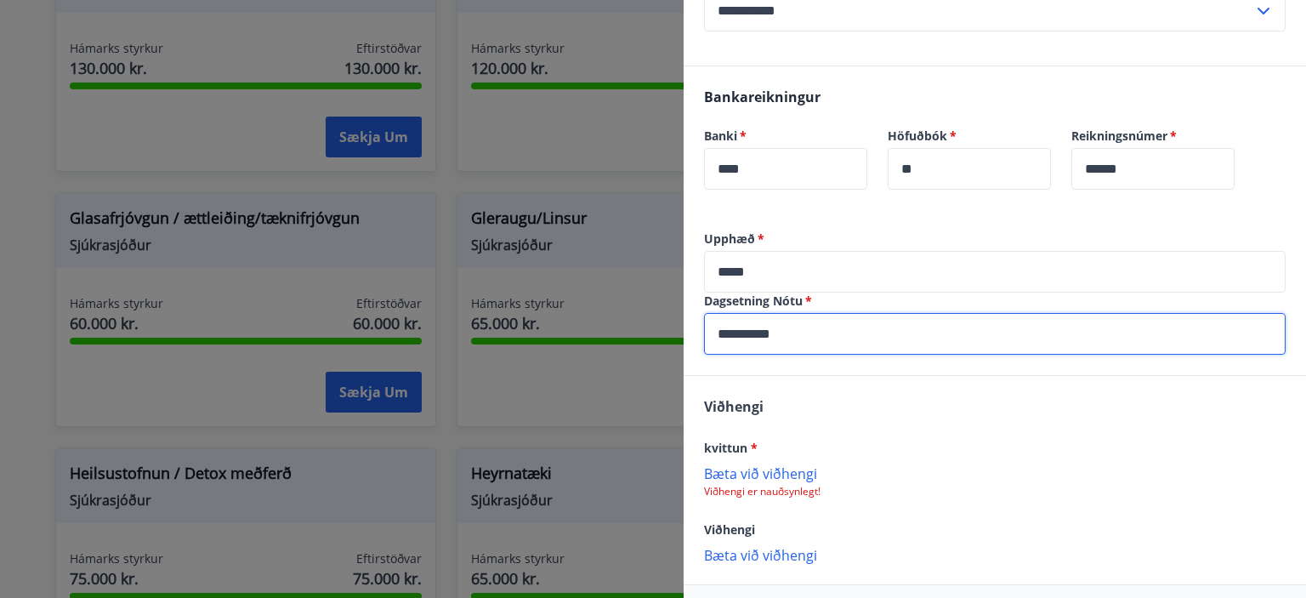
type input "**********"
click at [740, 471] on p "Bæta við viðhengi" at bounding box center [994, 472] width 581 height 17
click at [777, 497] on div "Viðhengi kvittun * Bæta við viðhengi Viðhengi er nauðsynlegt! Viðhengi Bæta við…" at bounding box center [995, 479] width 622 height 207
click at [777, 496] on p "Viðhengi er nauðsynlegt!" at bounding box center [994, 492] width 581 height 14
click at [773, 475] on p "Bæta við viðhengi" at bounding box center [994, 472] width 581 height 17
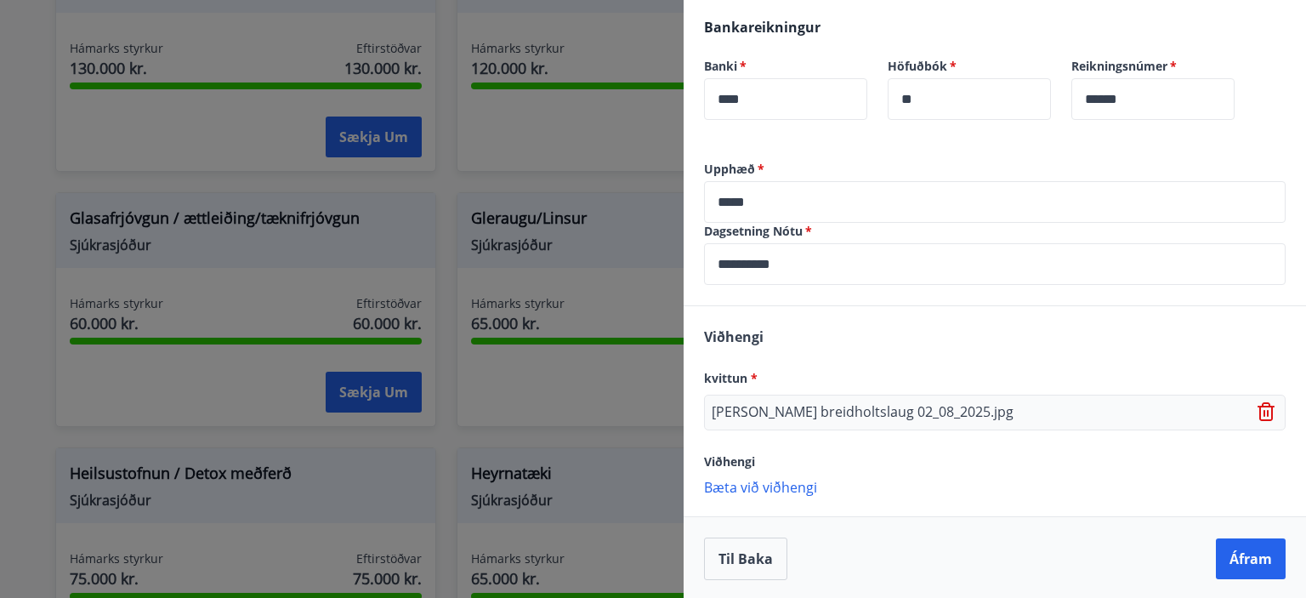
scroll to position [411, 0]
click at [1241, 543] on button "Áfram" at bounding box center [1251, 556] width 70 height 41
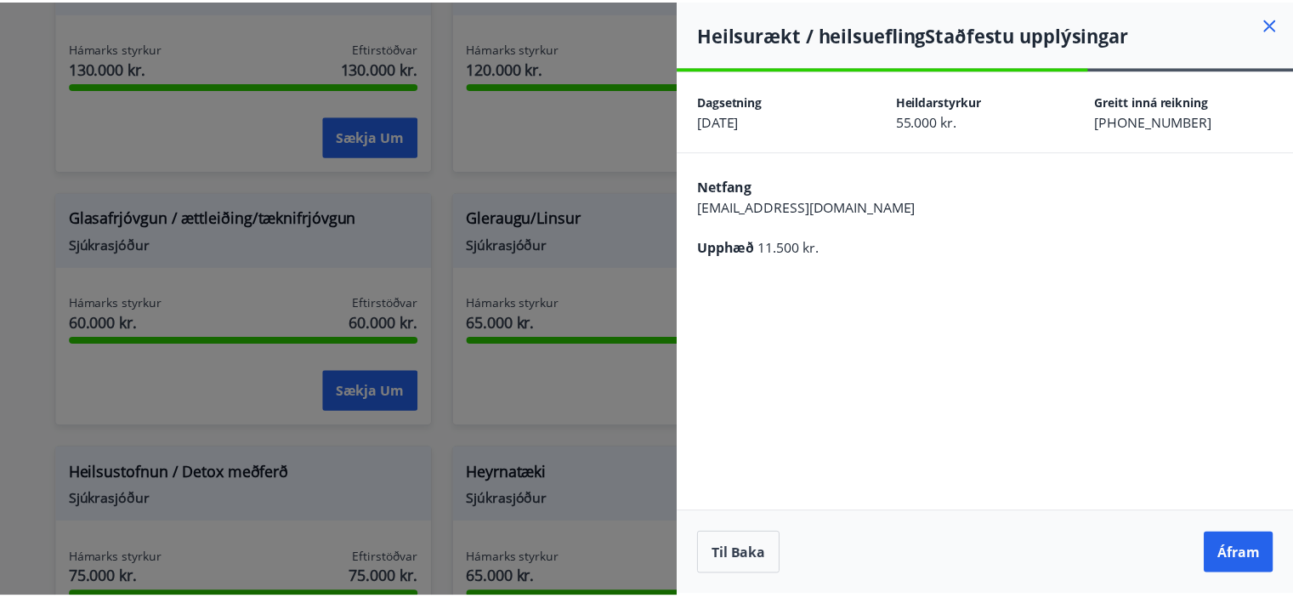
scroll to position [0, 0]
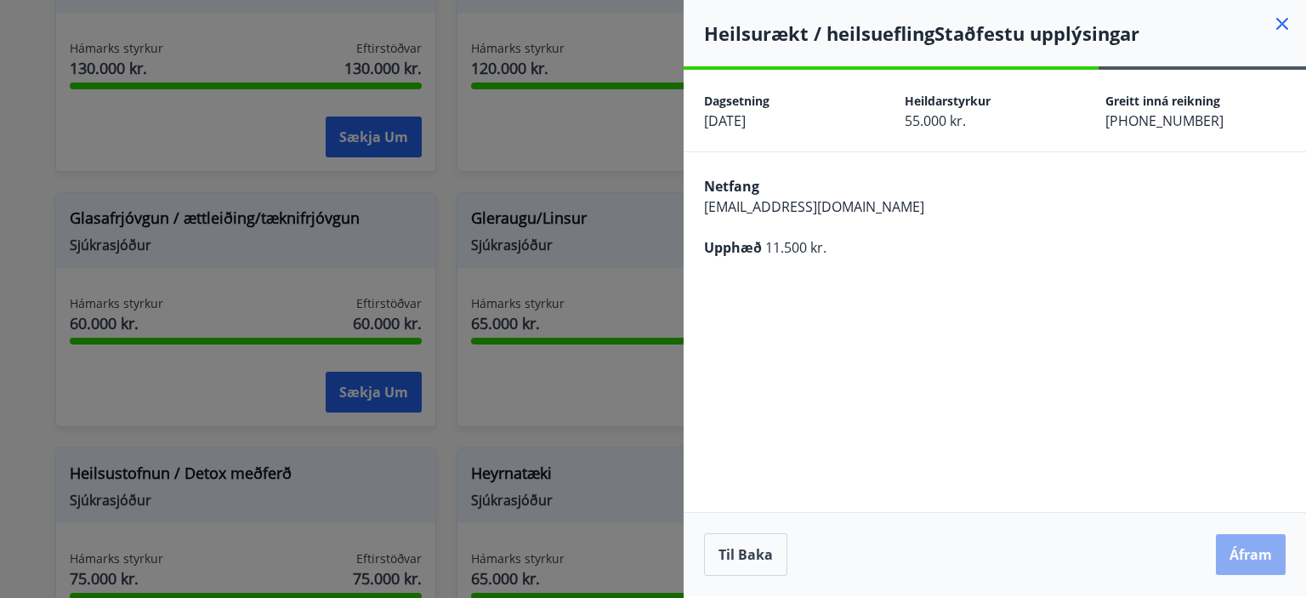
click at [1245, 549] on button "Áfram" at bounding box center [1251, 554] width 70 height 41
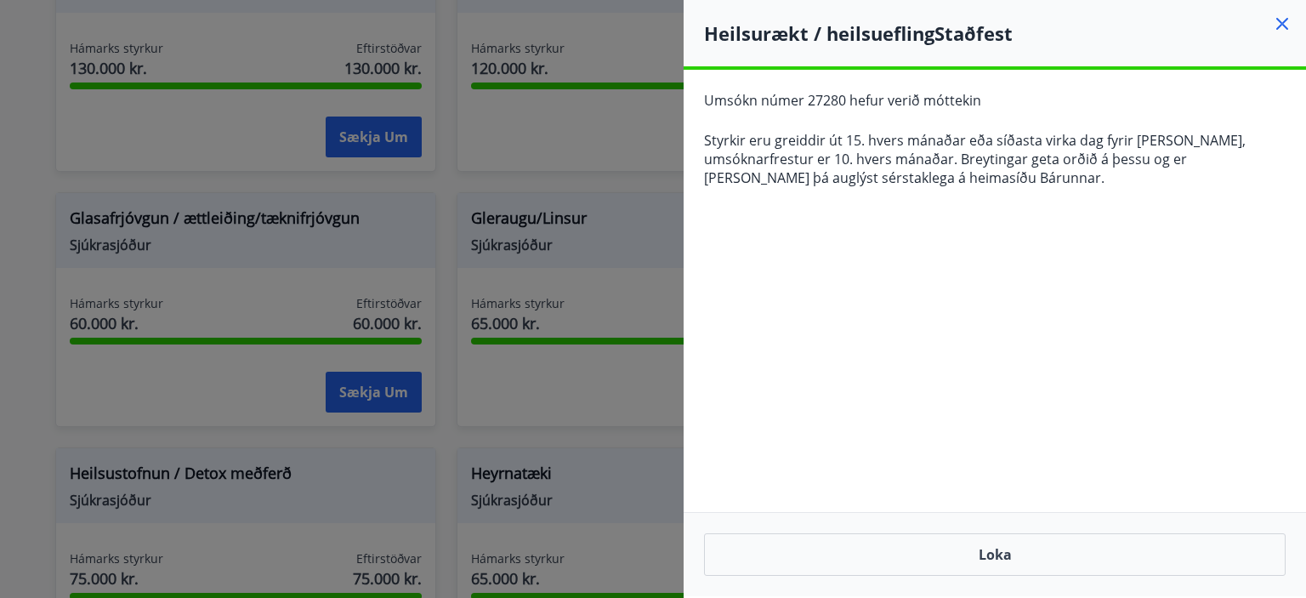
click at [1278, 25] on icon at bounding box center [1282, 24] width 20 height 20
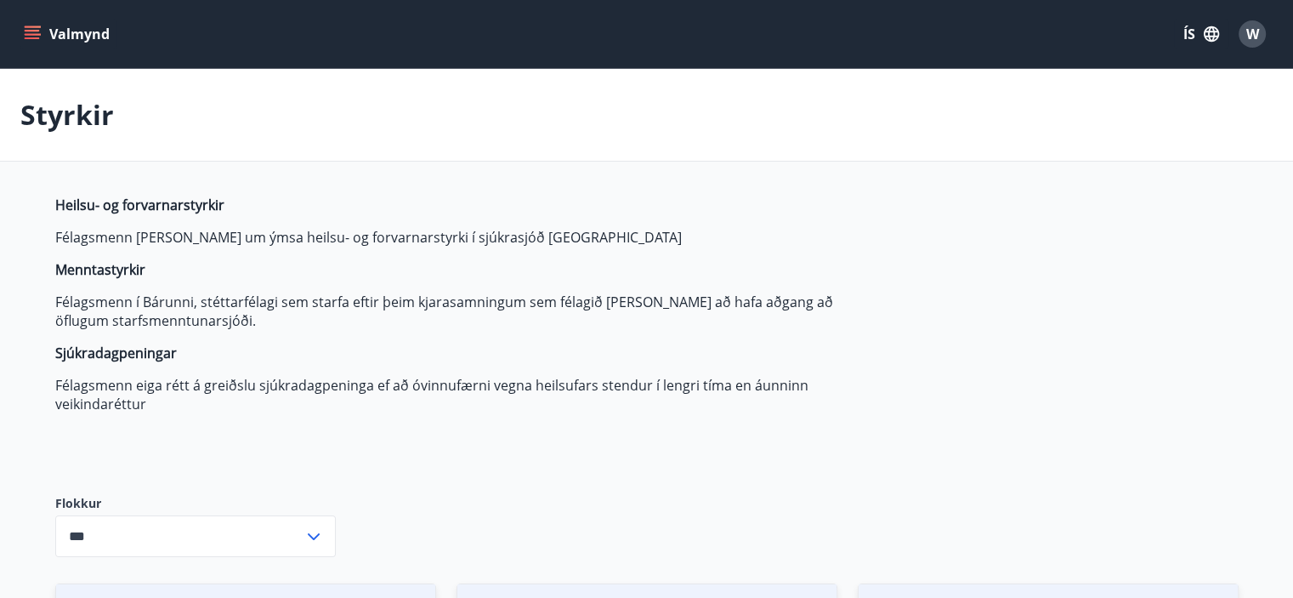
click at [31, 33] on icon "menu" at bounding box center [34, 34] width 19 height 2
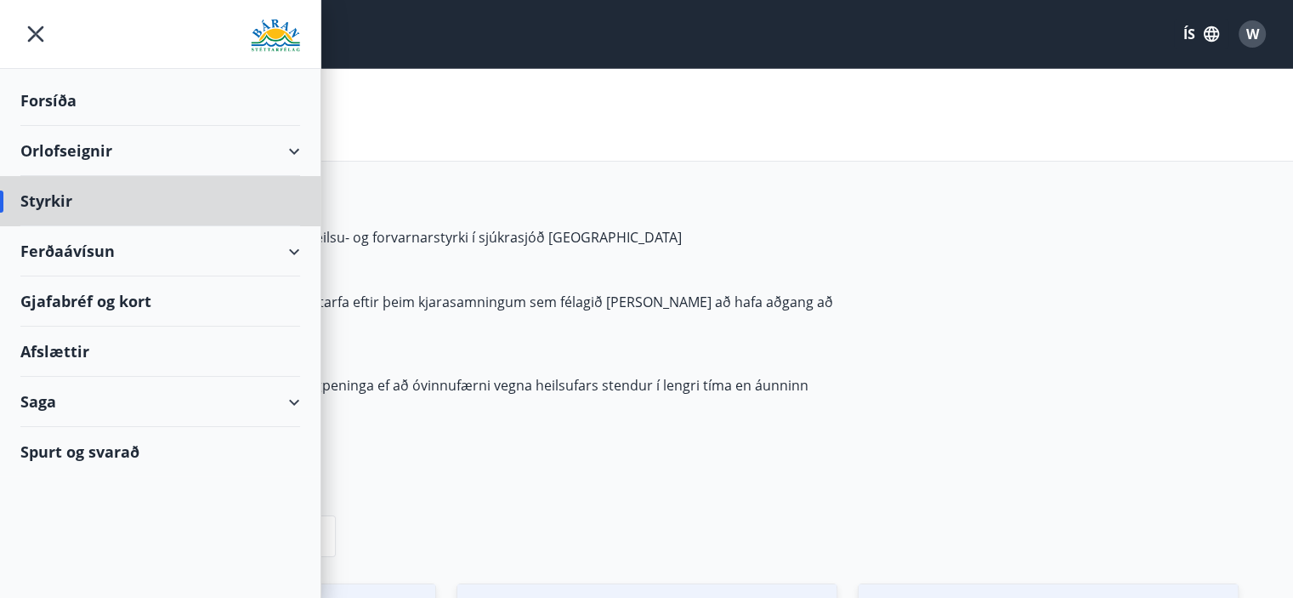
click at [50, 106] on div "Forsíða" at bounding box center [160, 101] width 280 height 50
